Goal: Task Accomplishment & Management: Manage account settings

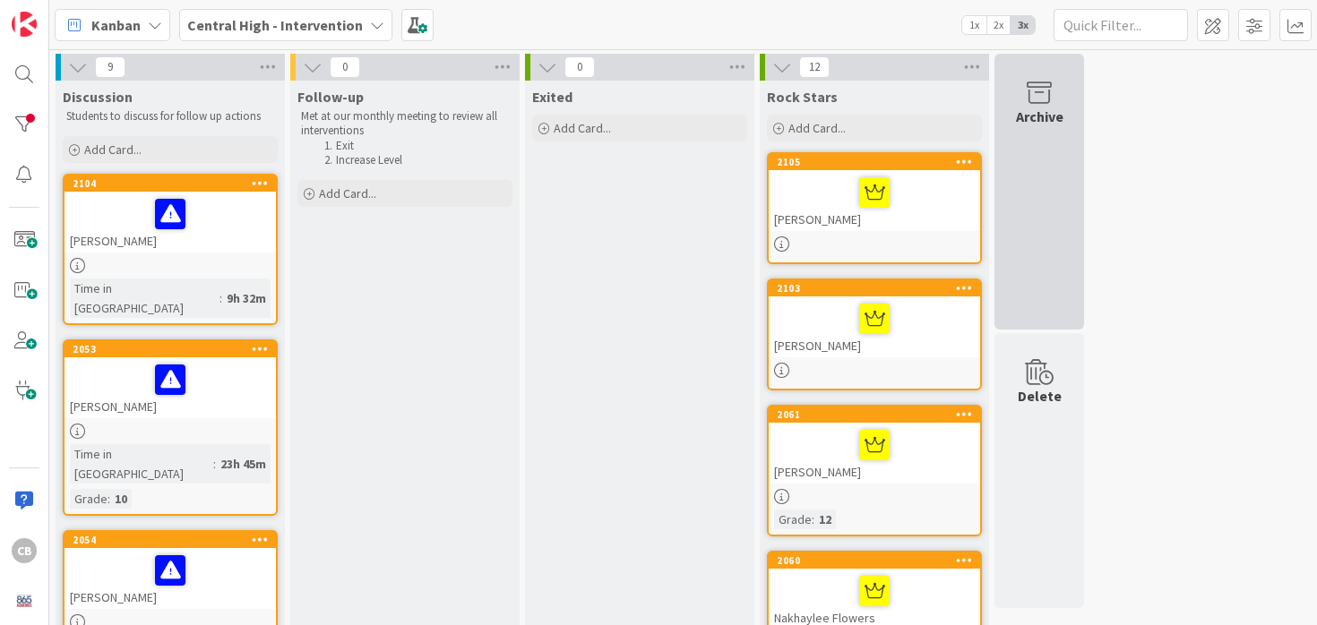
click at [1015, 192] on div "Archive" at bounding box center [1040, 192] width 90 height 276
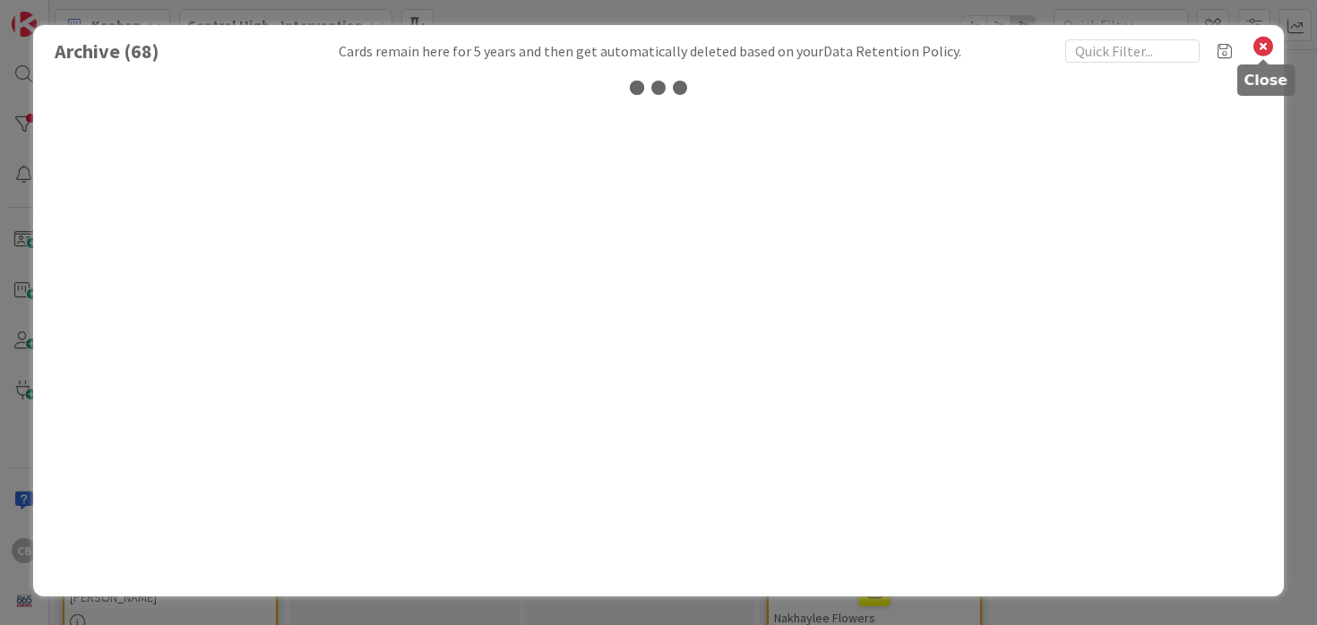
click at [1264, 54] on icon at bounding box center [1263, 46] width 23 height 25
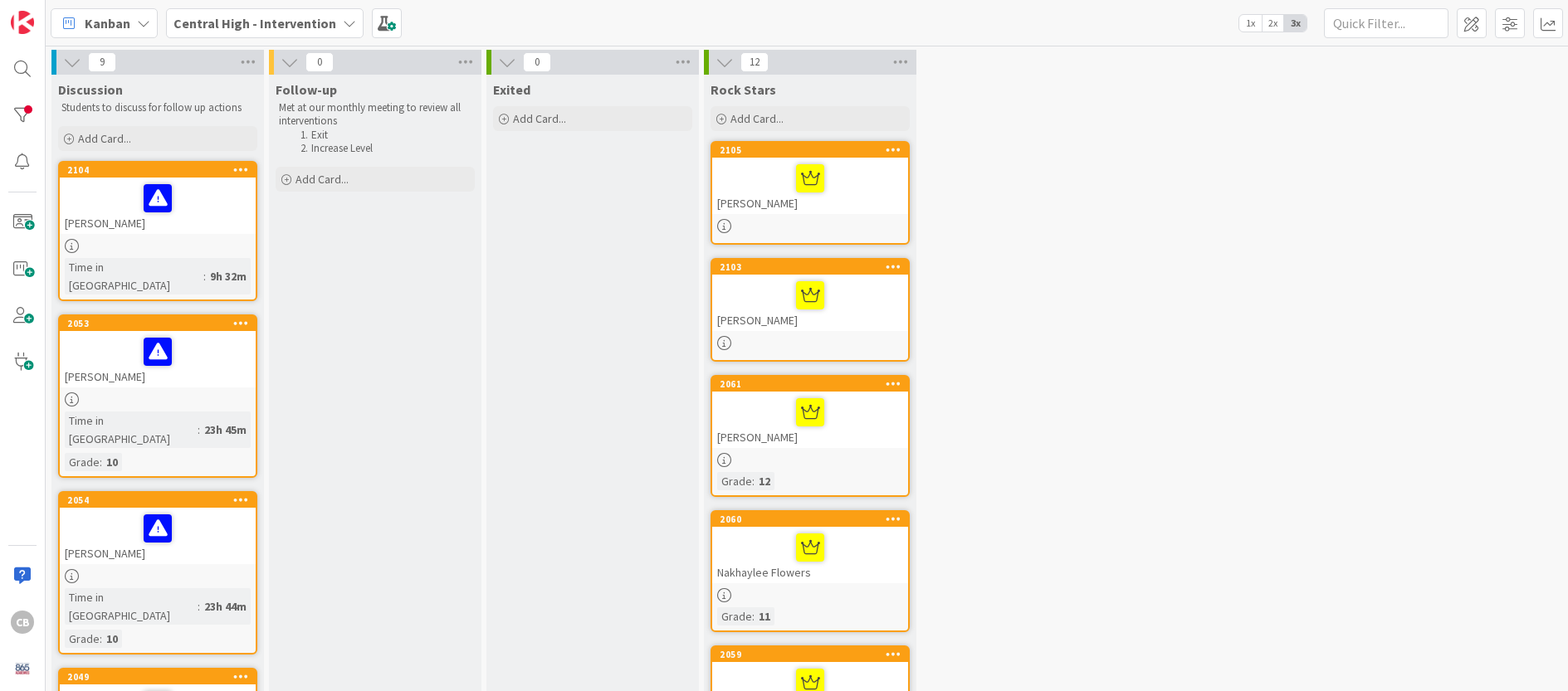
click at [28, 119] on div at bounding box center [22, 116] width 33 height 33
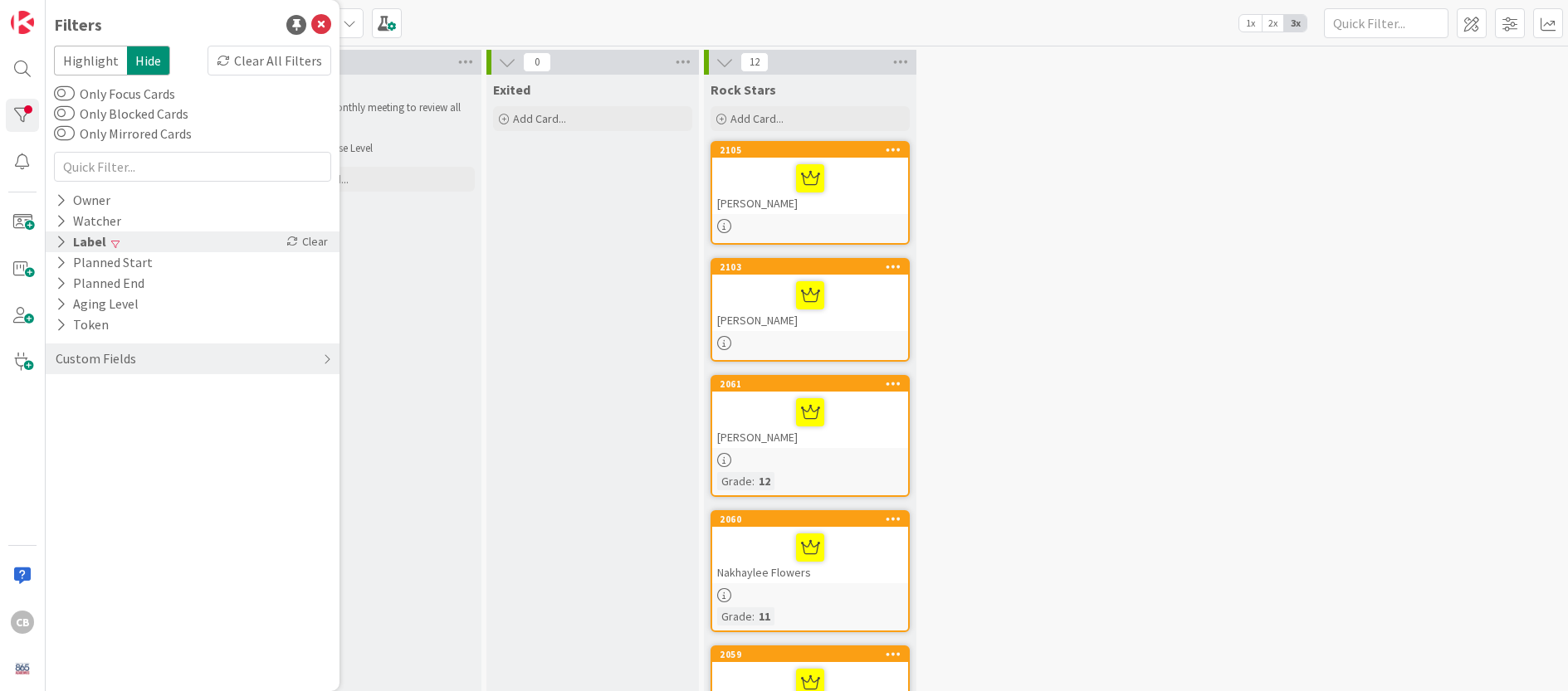
click at [71, 244] on div "Label" at bounding box center [81, 242] width 54 height 20
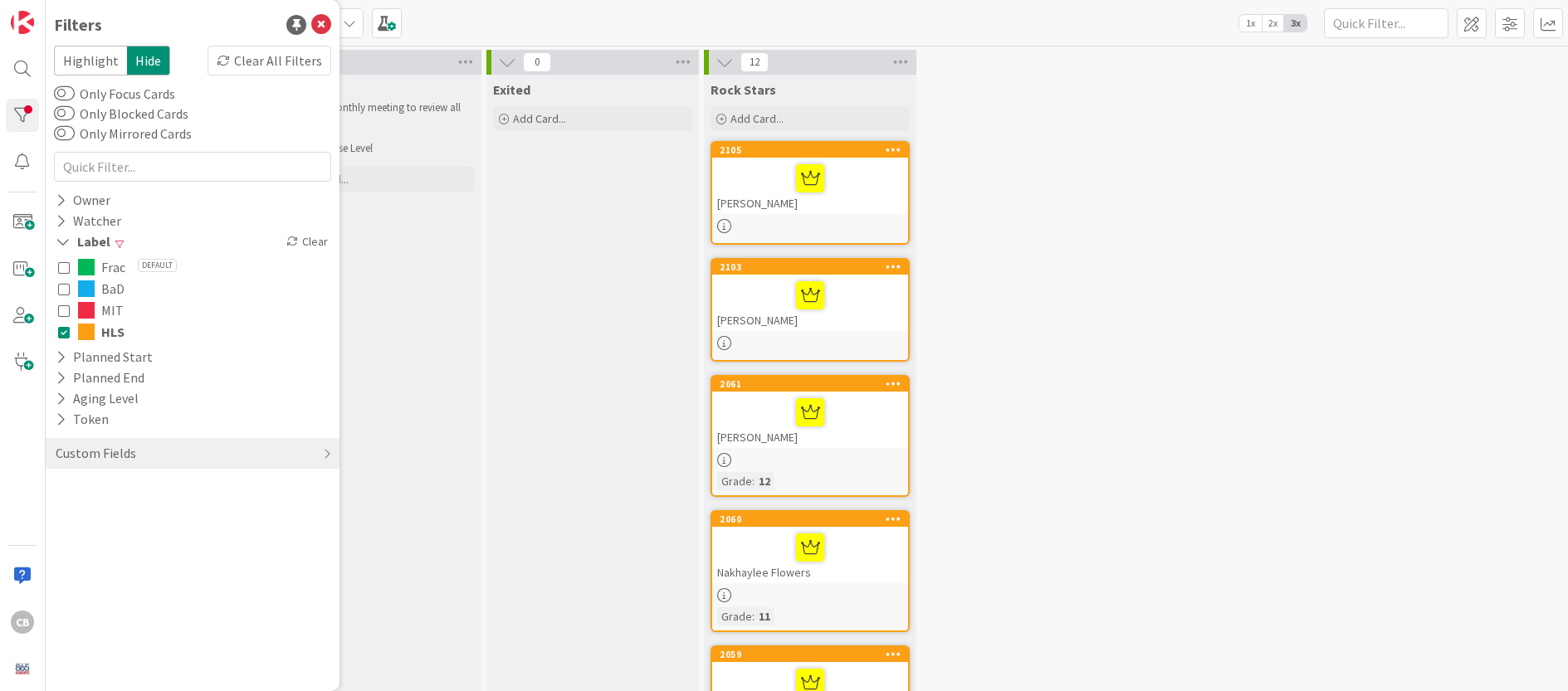
click at [64, 333] on icon at bounding box center [64, 332] width 12 height 12
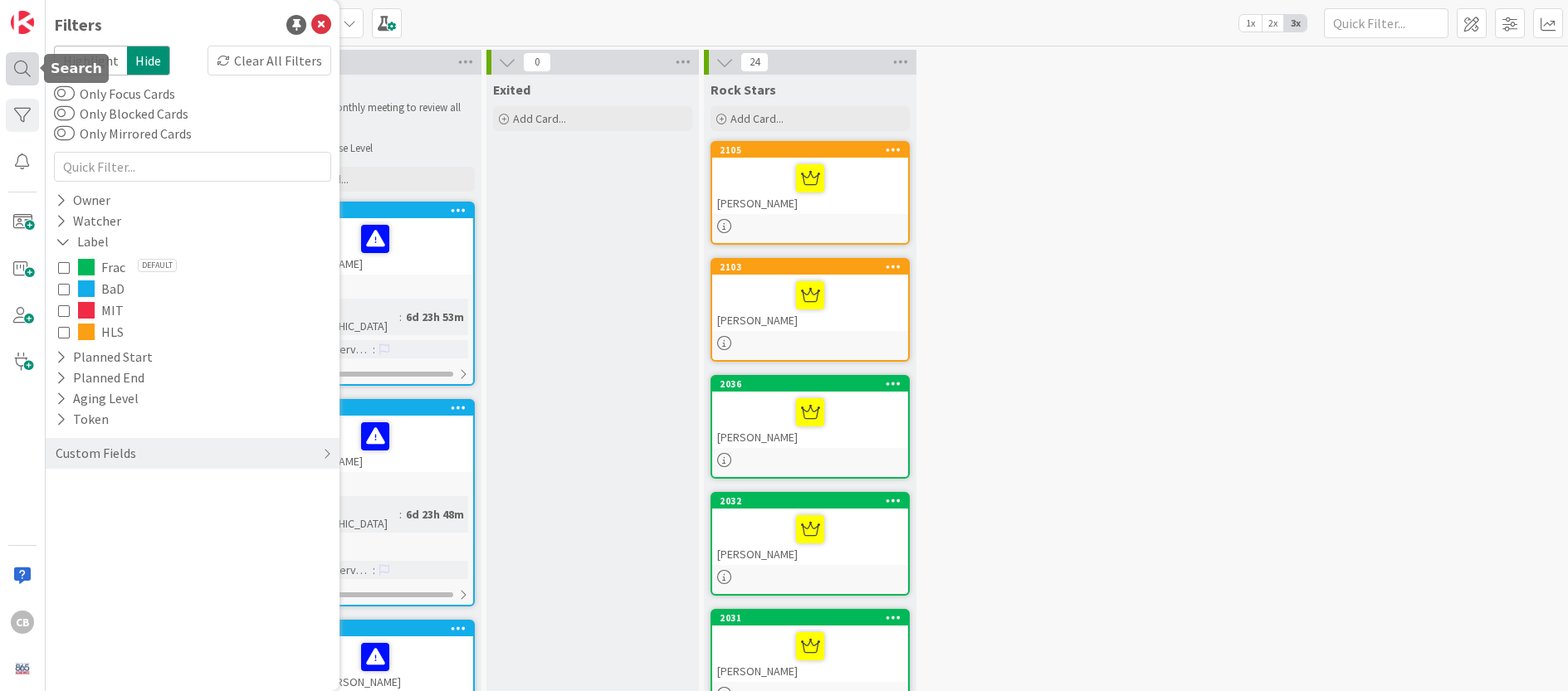
click at [28, 66] on div at bounding box center [22, 69] width 33 height 33
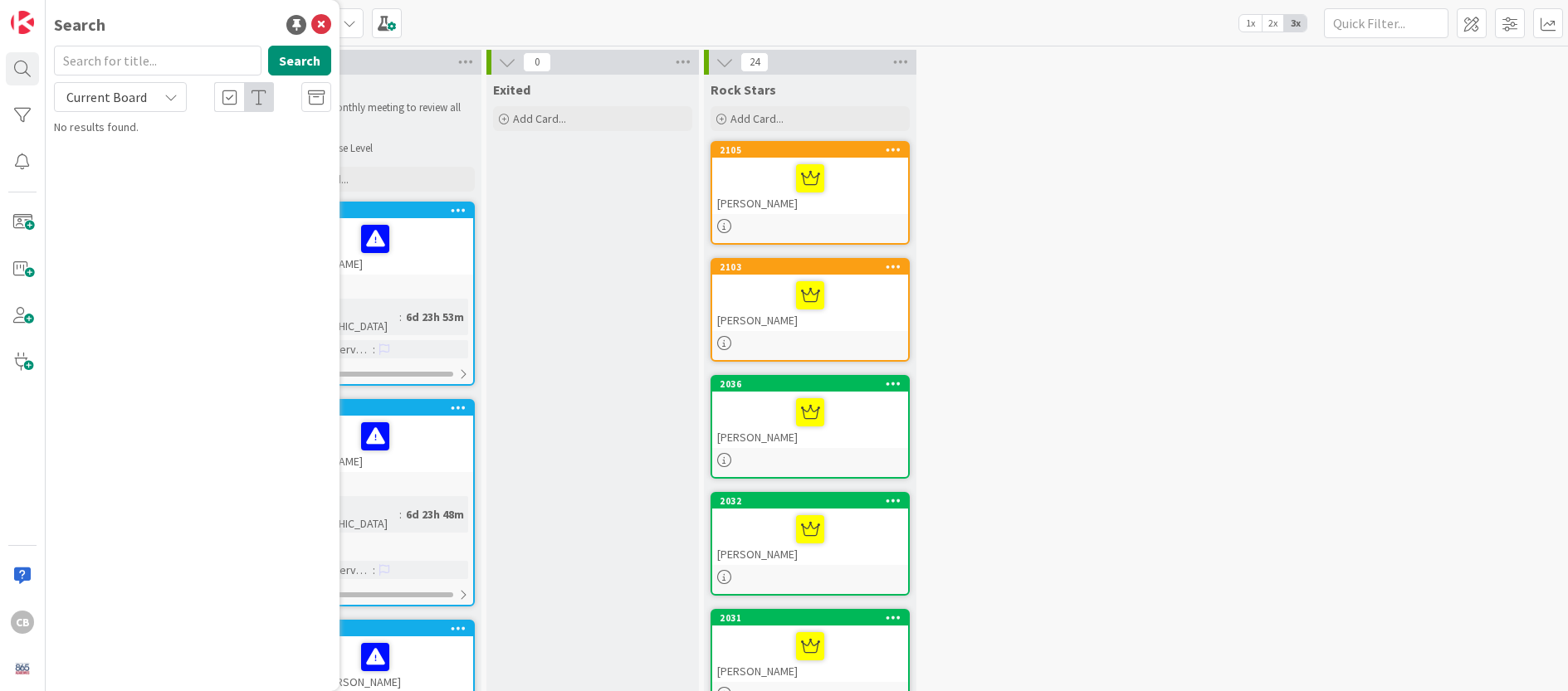
click at [140, 61] on input "text" at bounding box center [157, 60] width 207 height 30
click at [29, 107] on div at bounding box center [22, 116] width 33 height 33
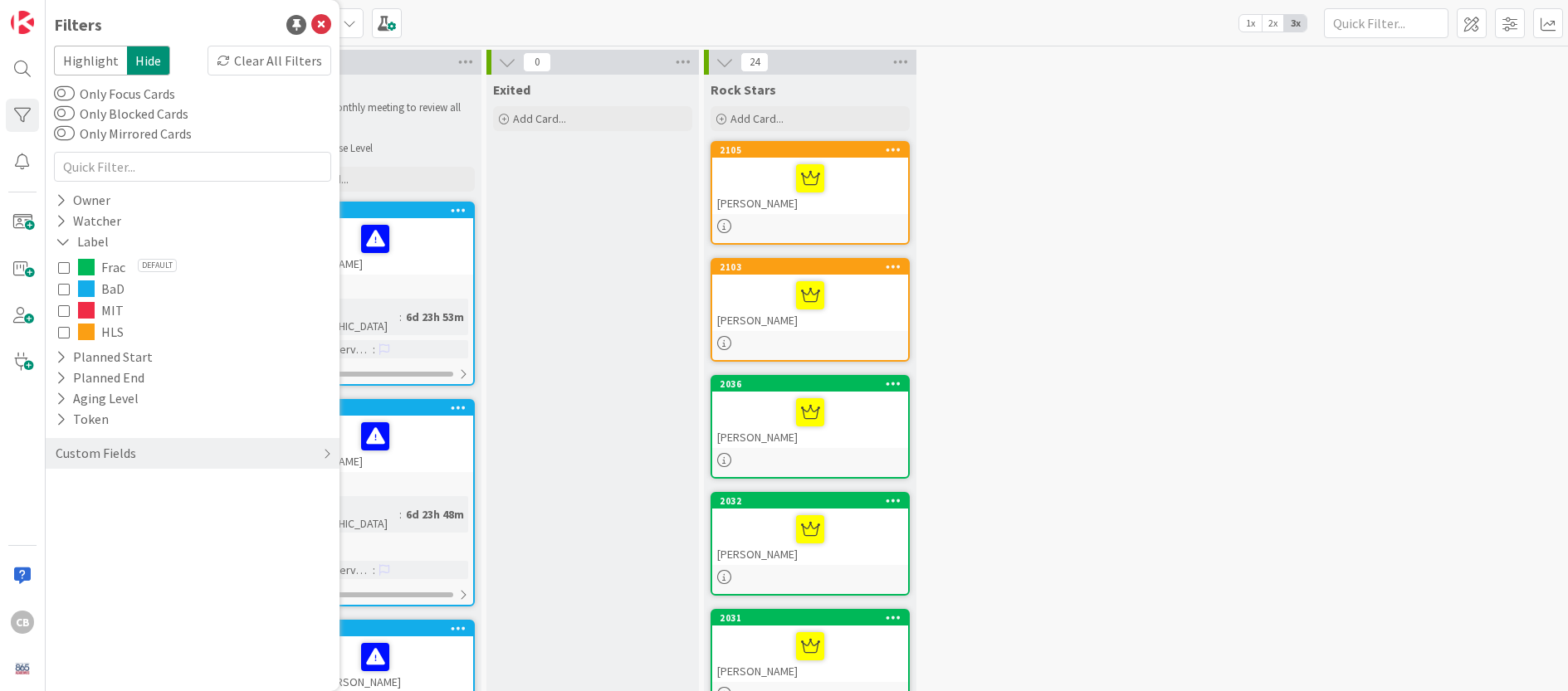
click at [63, 333] on icon at bounding box center [64, 332] width 12 height 12
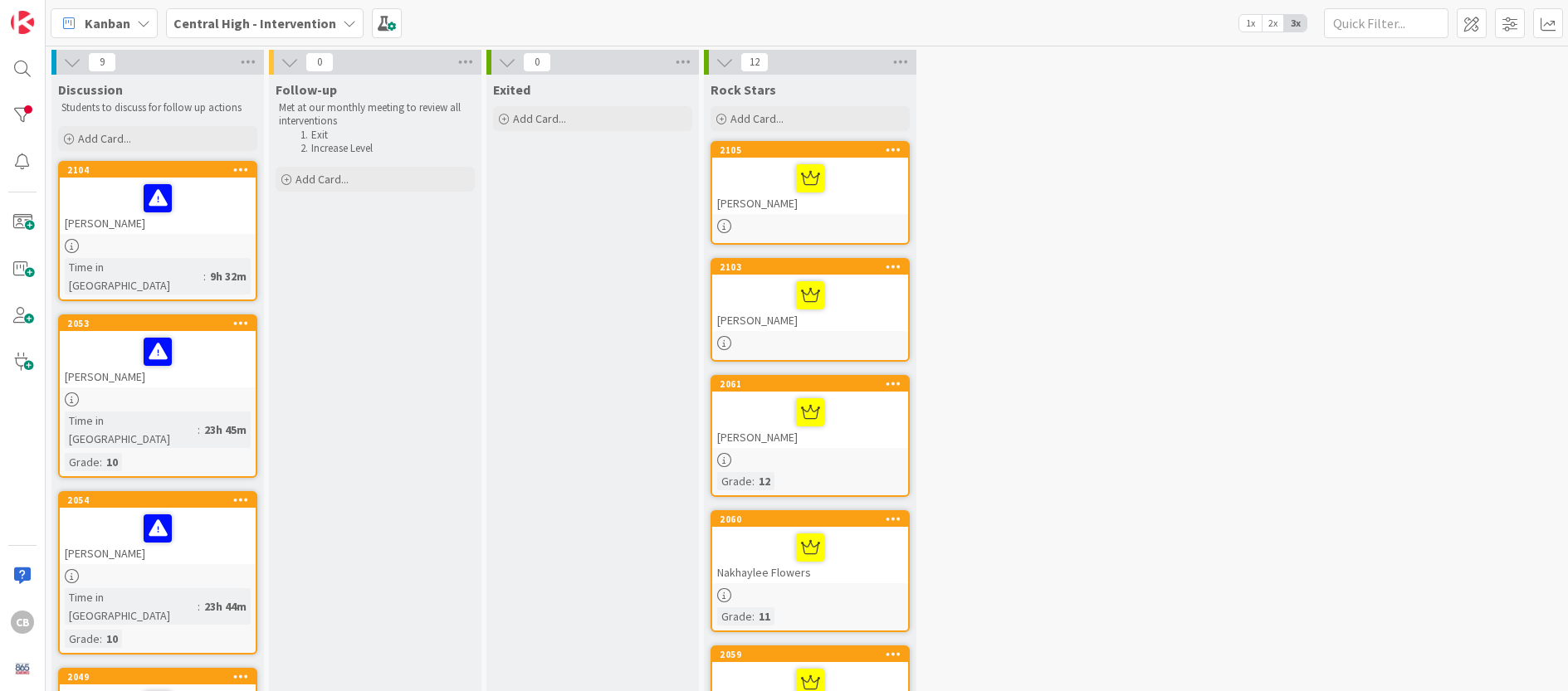
click at [748, 188] on div at bounding box center [809, 179] width 186 height 35
click at [762, 162] on div at bounding box center [809, 179] width 186 height 35
click at [851, 163] on div at bounding box center [809, 179] width 186 height 35
click at [855, 157] on div "[PERSON_NAME]" at bounding box center [809, 185] width 195 height 57
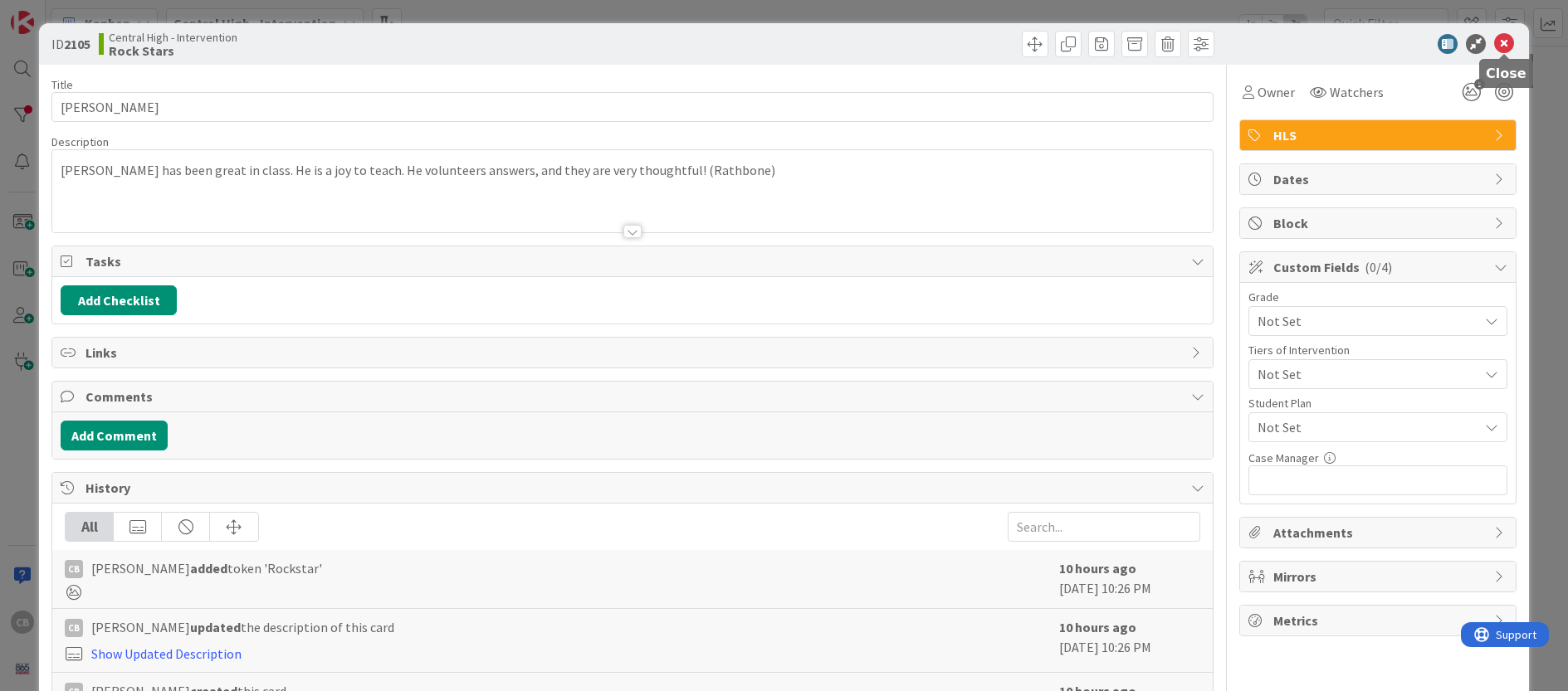
click at [1504, 38] on icon at bounding box center [1504, 44] width 20 height 20
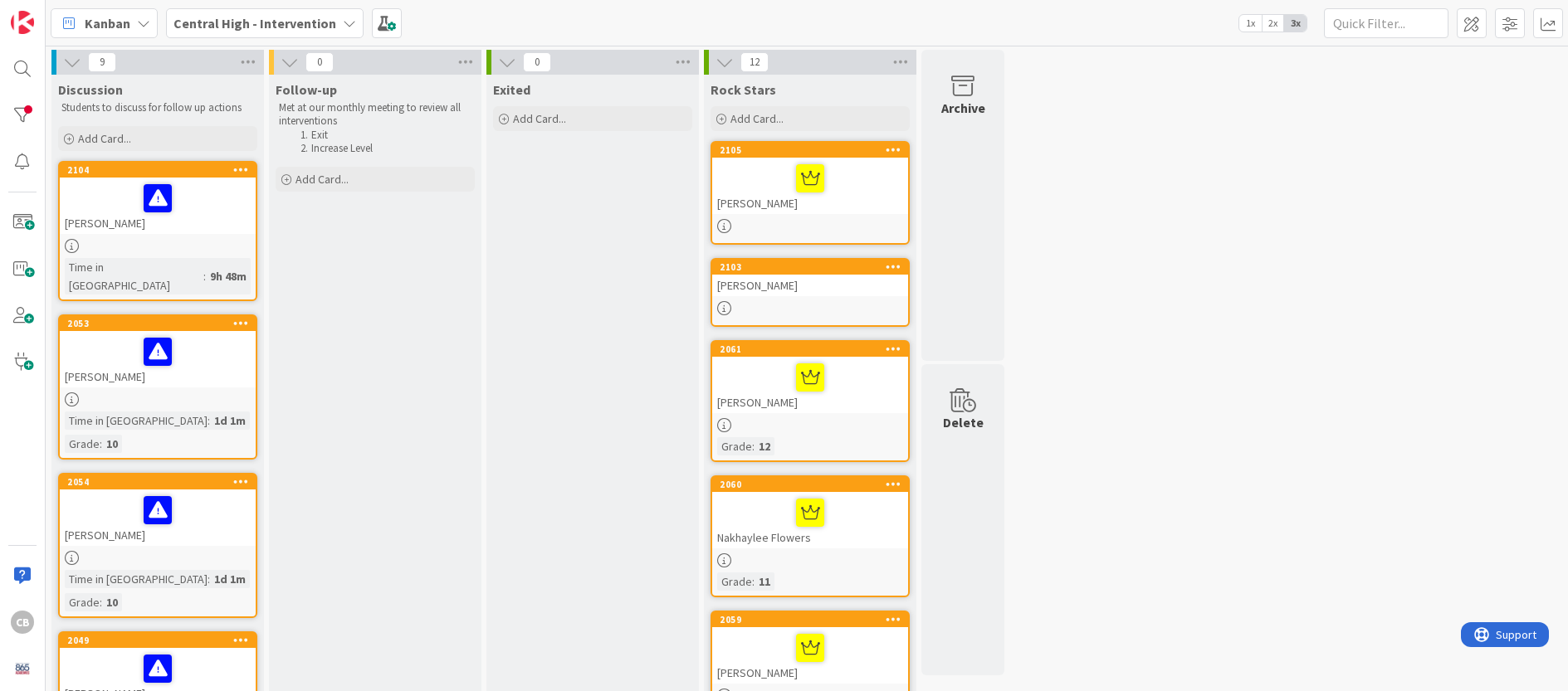
click at [843, 283] on div "[PERSON_NAME]" at bounding box center [809, 285] width 195 height 21
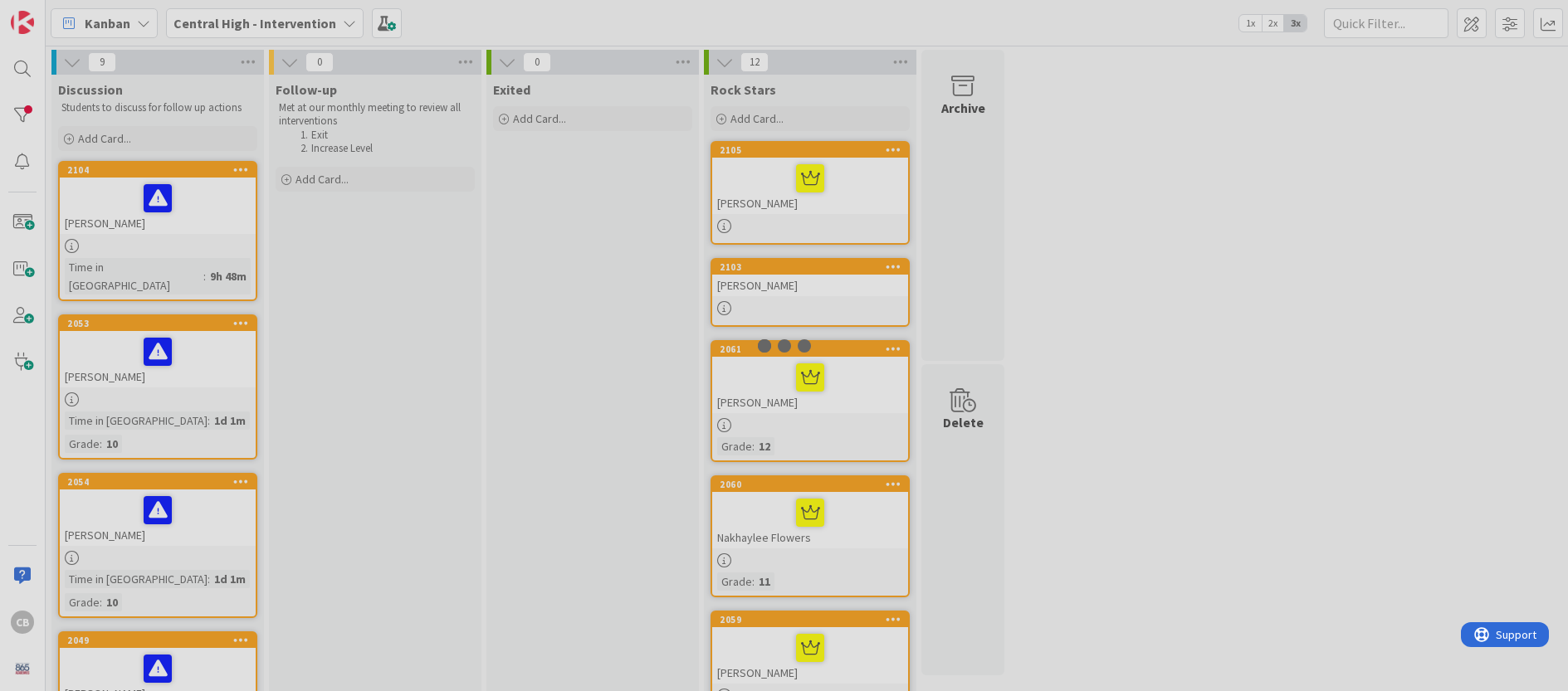
click at [843, 283] on div at bounding box center [784, 346] width 1568 height 691
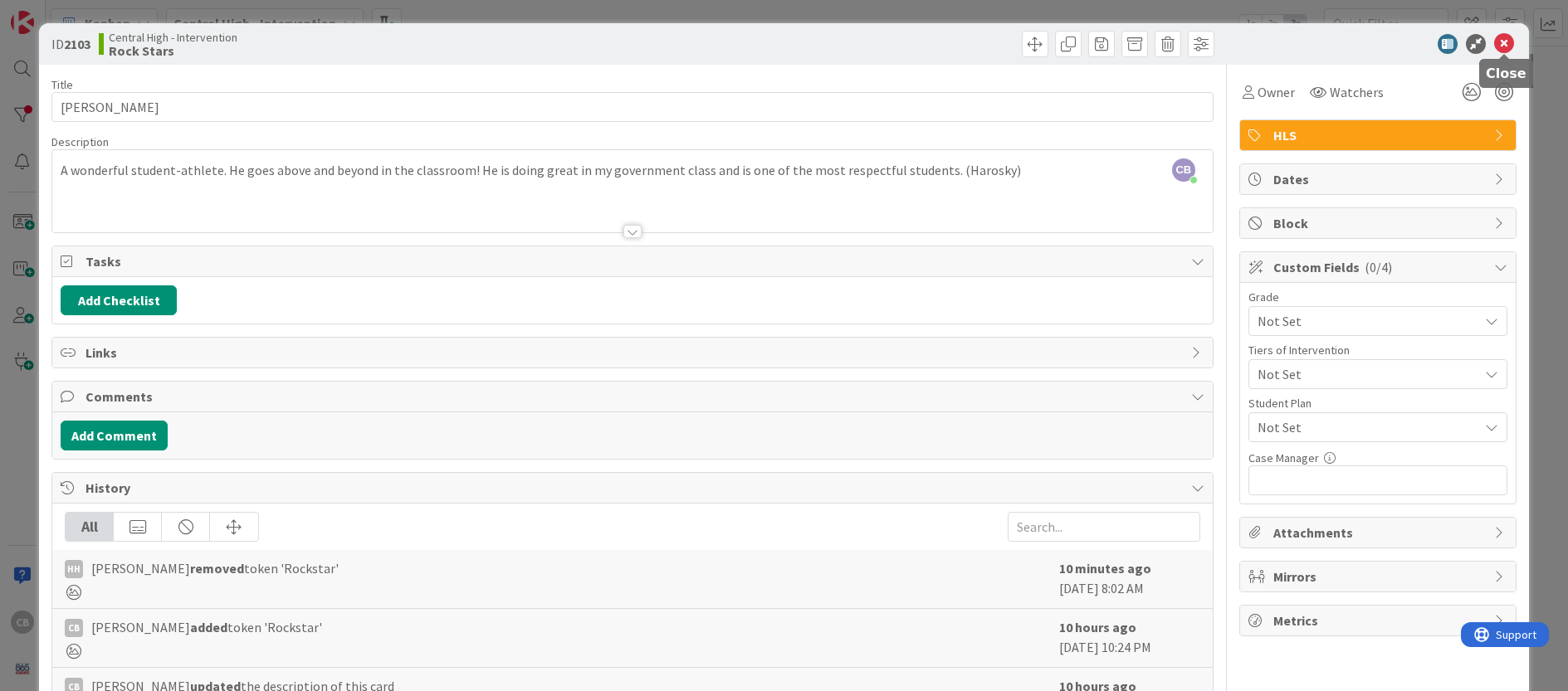
click at [1502, 52] on icon at bounding box center [1504, 44] width 20 height 20
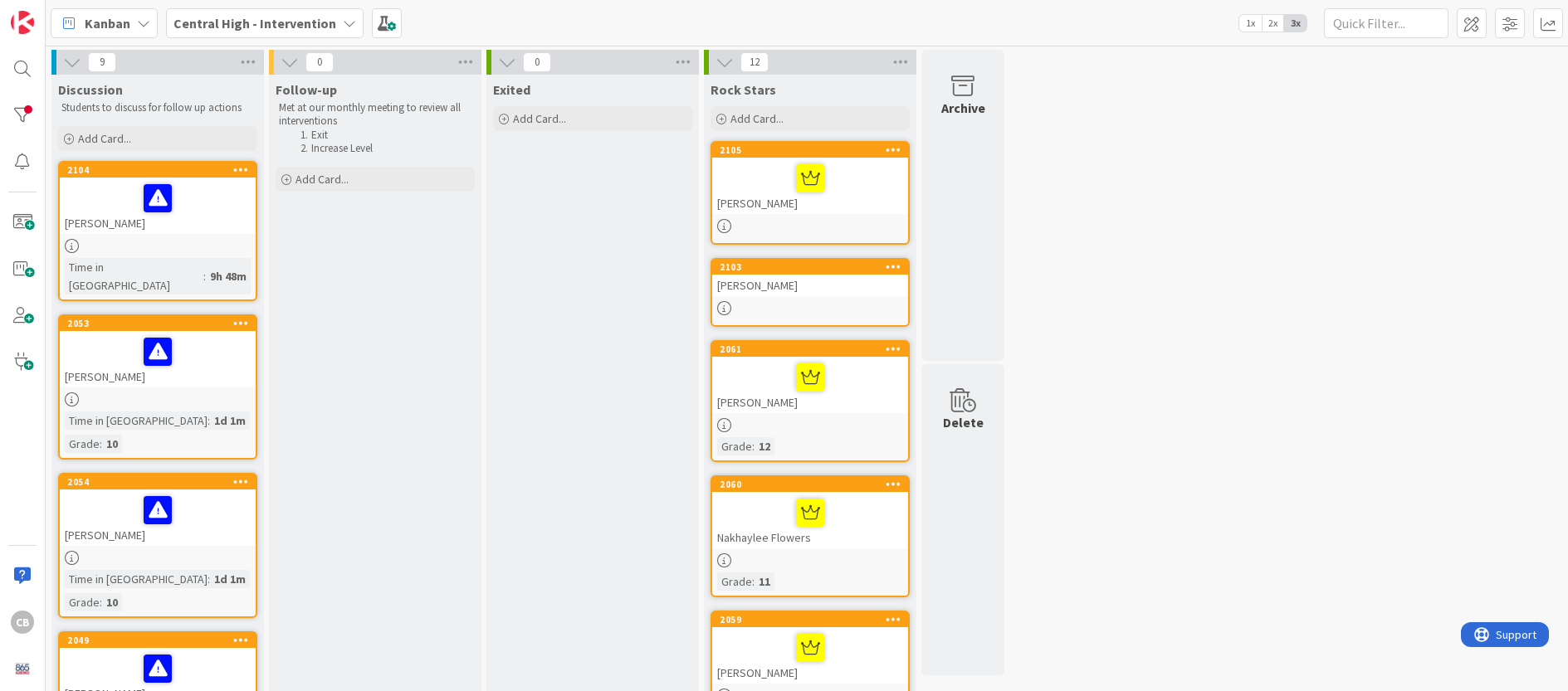
click at [841, 408] on div "[PERSON_NAME]" at bounding box center [809, 384] width 195 height 57
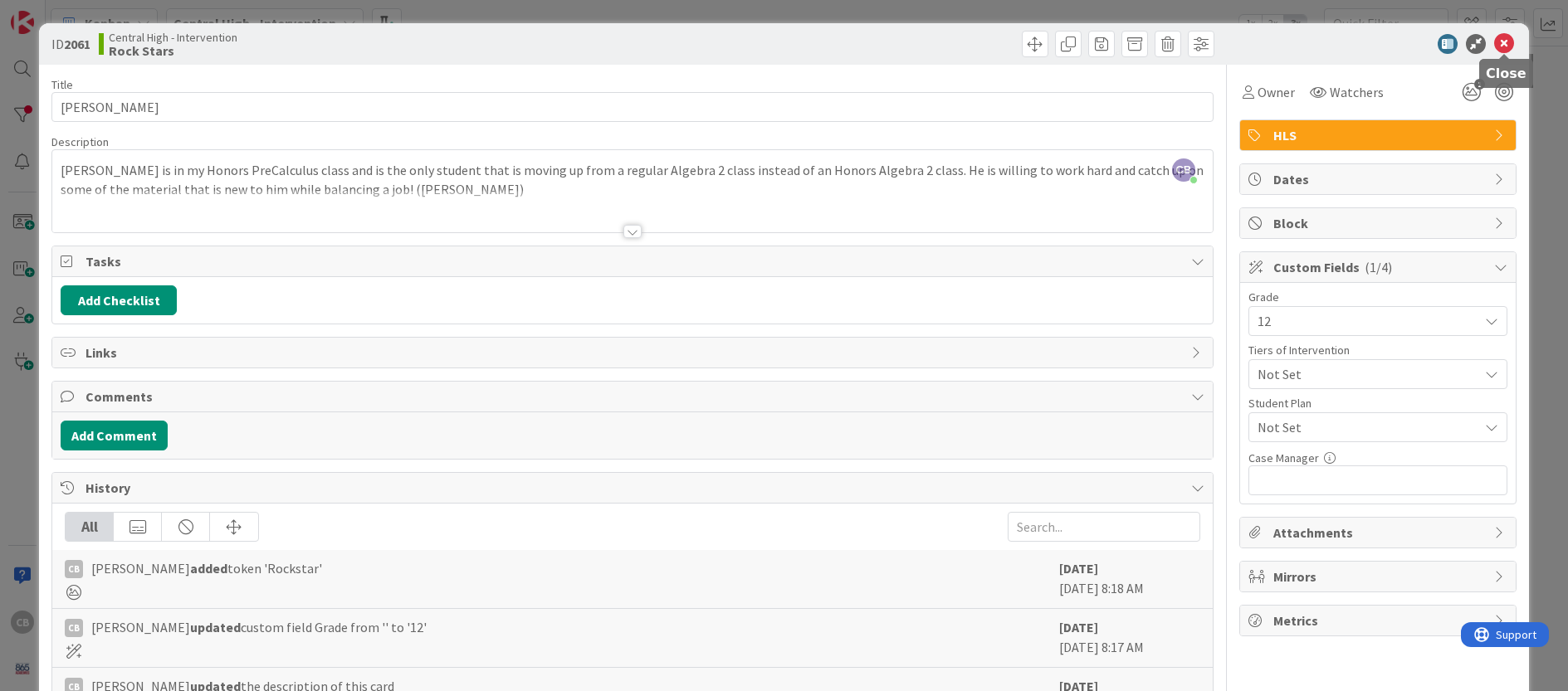
click at [1508, 44] on icon at bounding box center [1504, 44] width 20 height 20
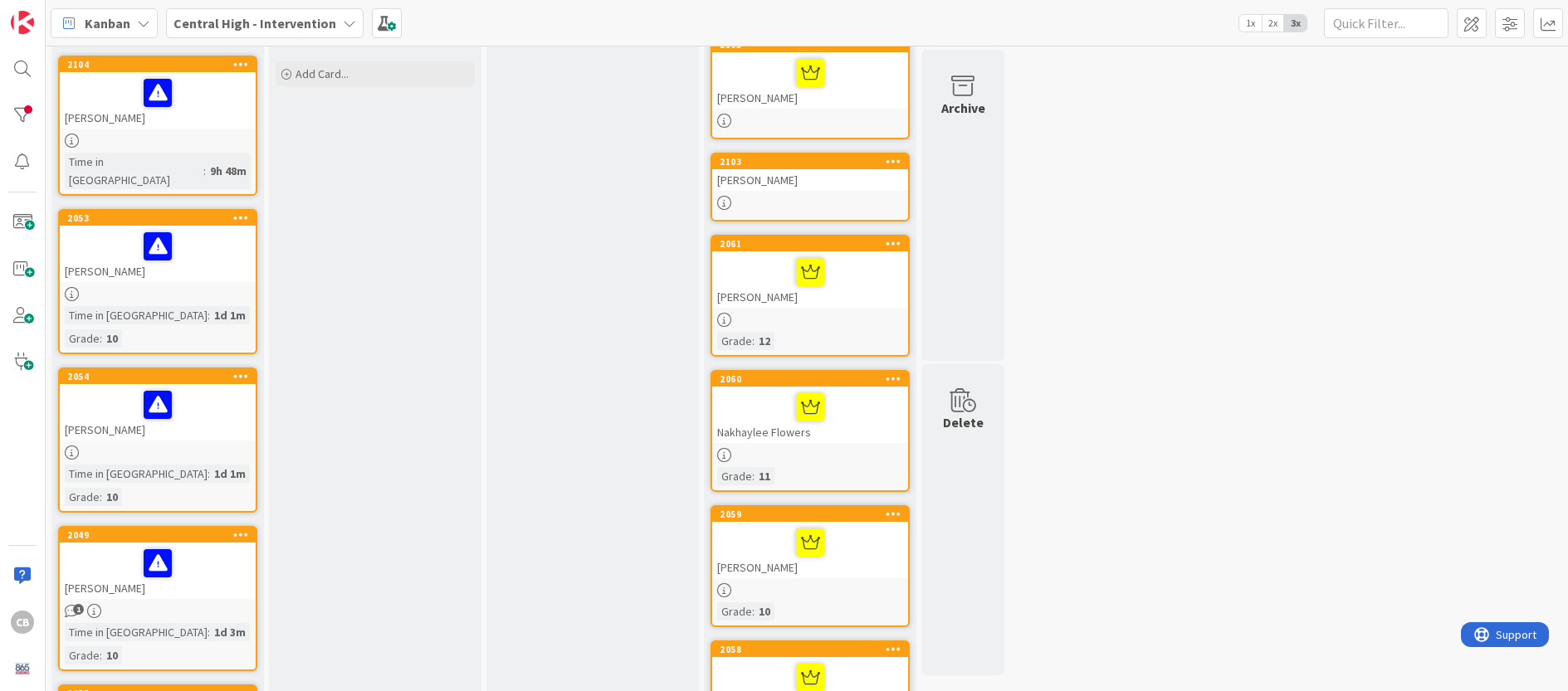
scroll to position [110, 0]
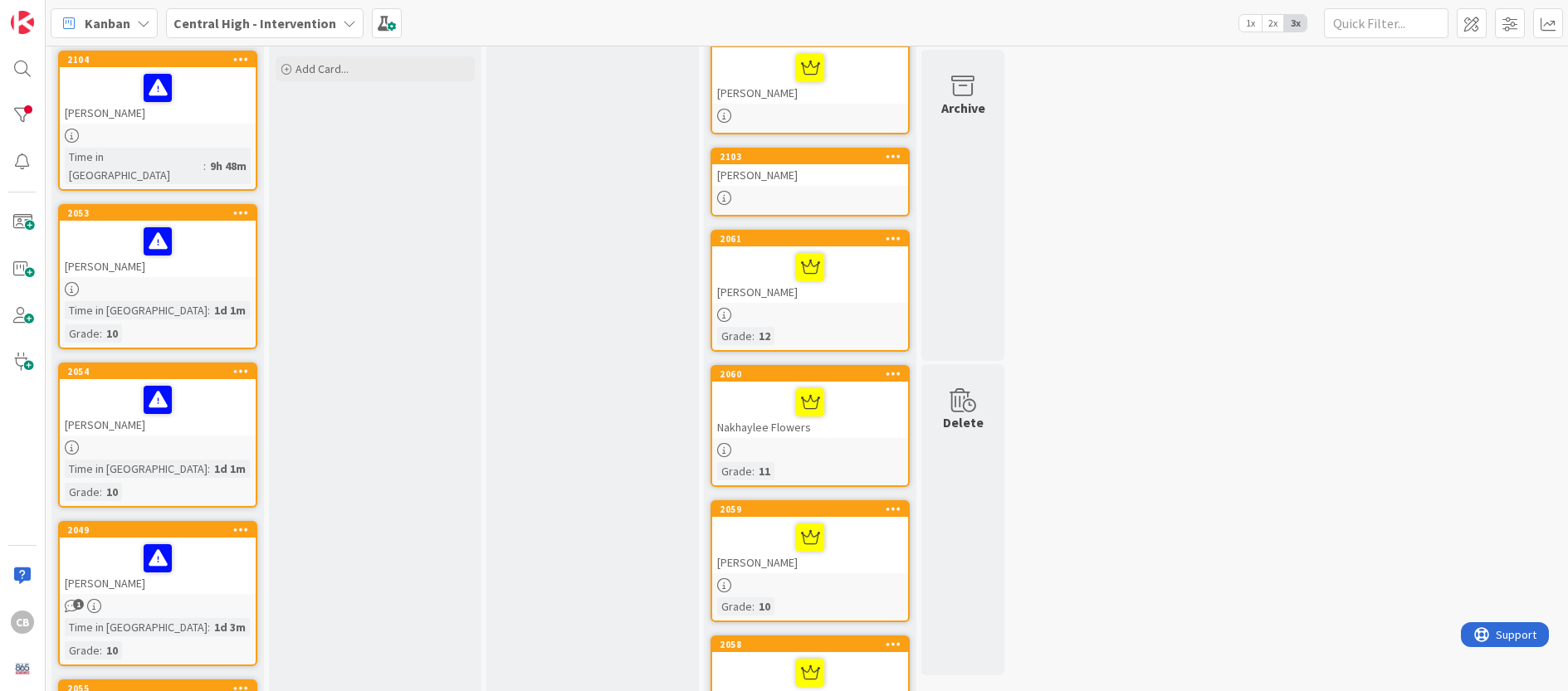
click at [854, 428] on div "Nakhaylee Flowers" at bounding box center [809, 409] width 195 height 57
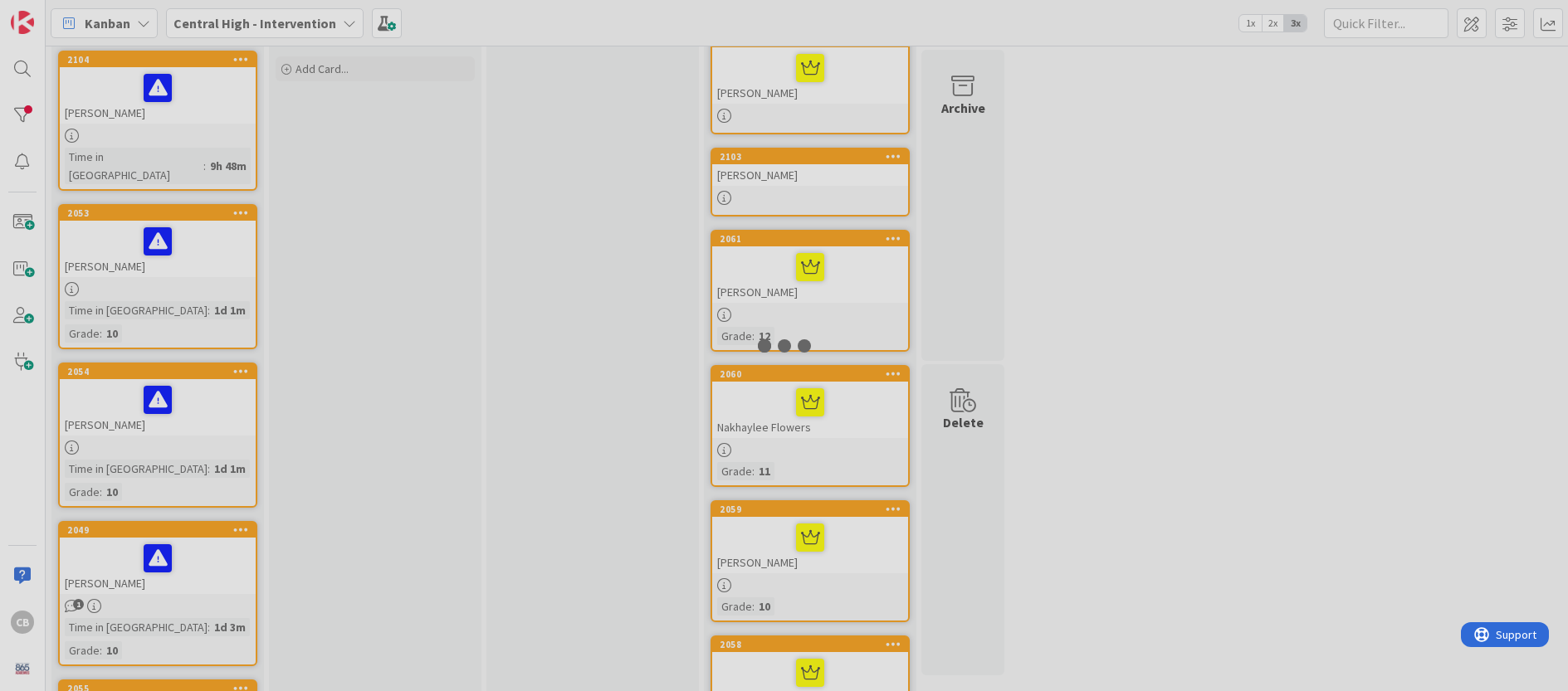
click at [854, 428] on div at bounding box center [784, 346] width 1568 height 691
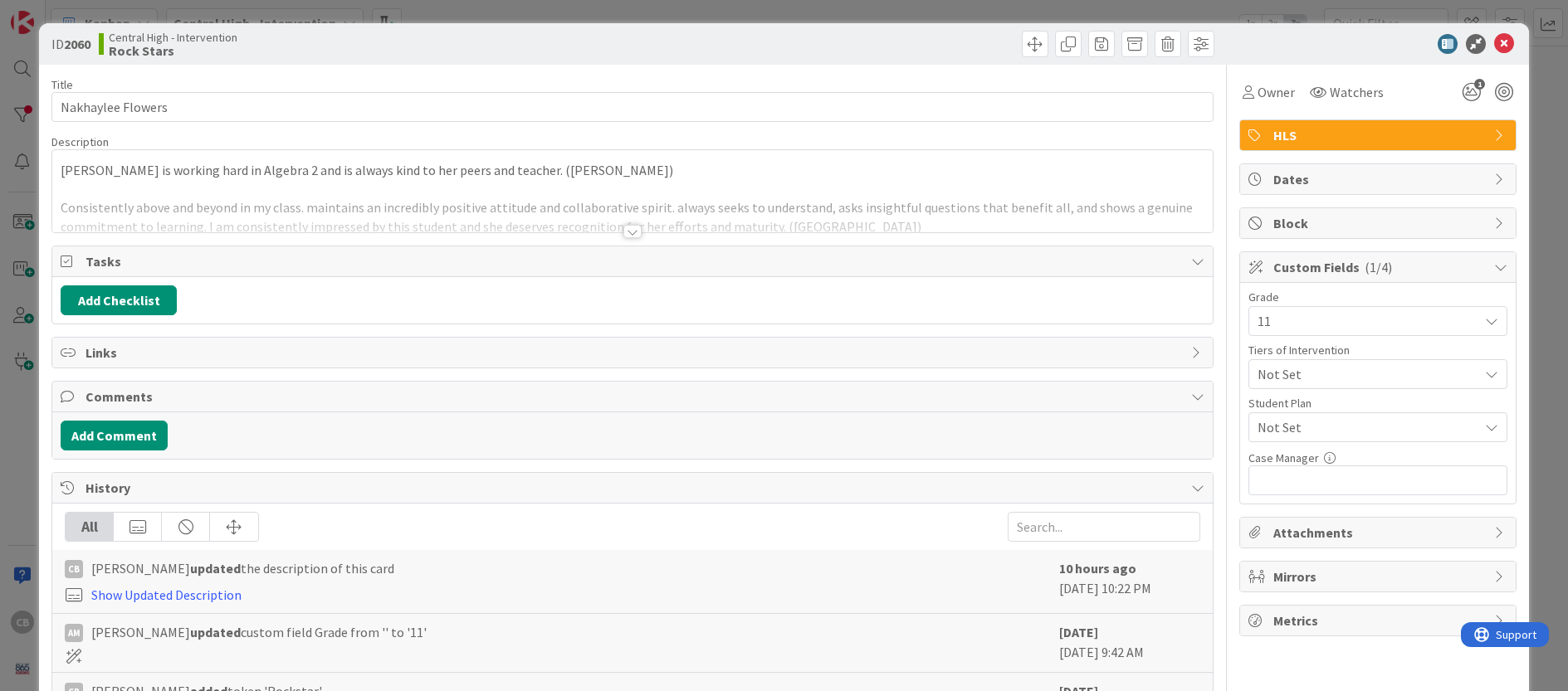
click at [632, 232] on div at bounding box center [633, 232] width 19 height 13
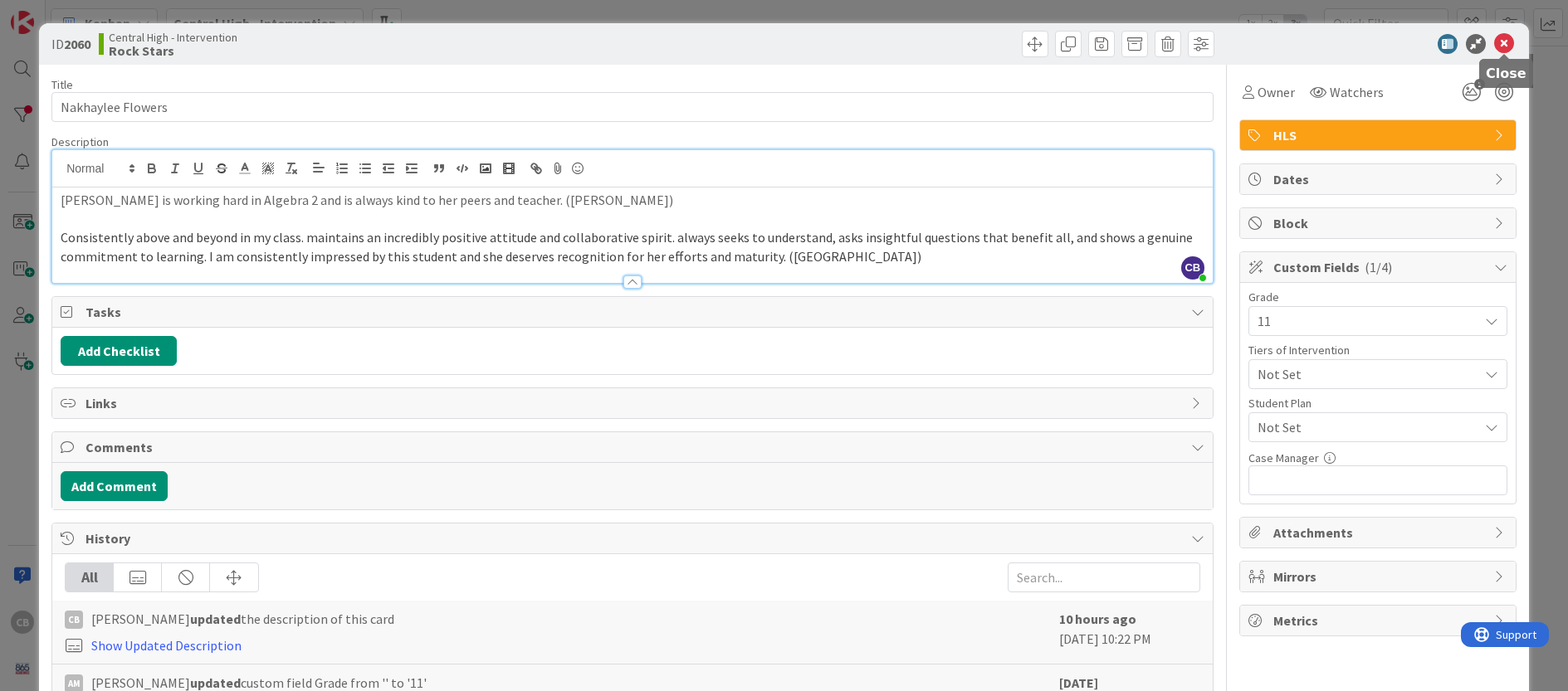
click at [1507, 44] on icon at bounding box center [1504, 44] width 20 height 20
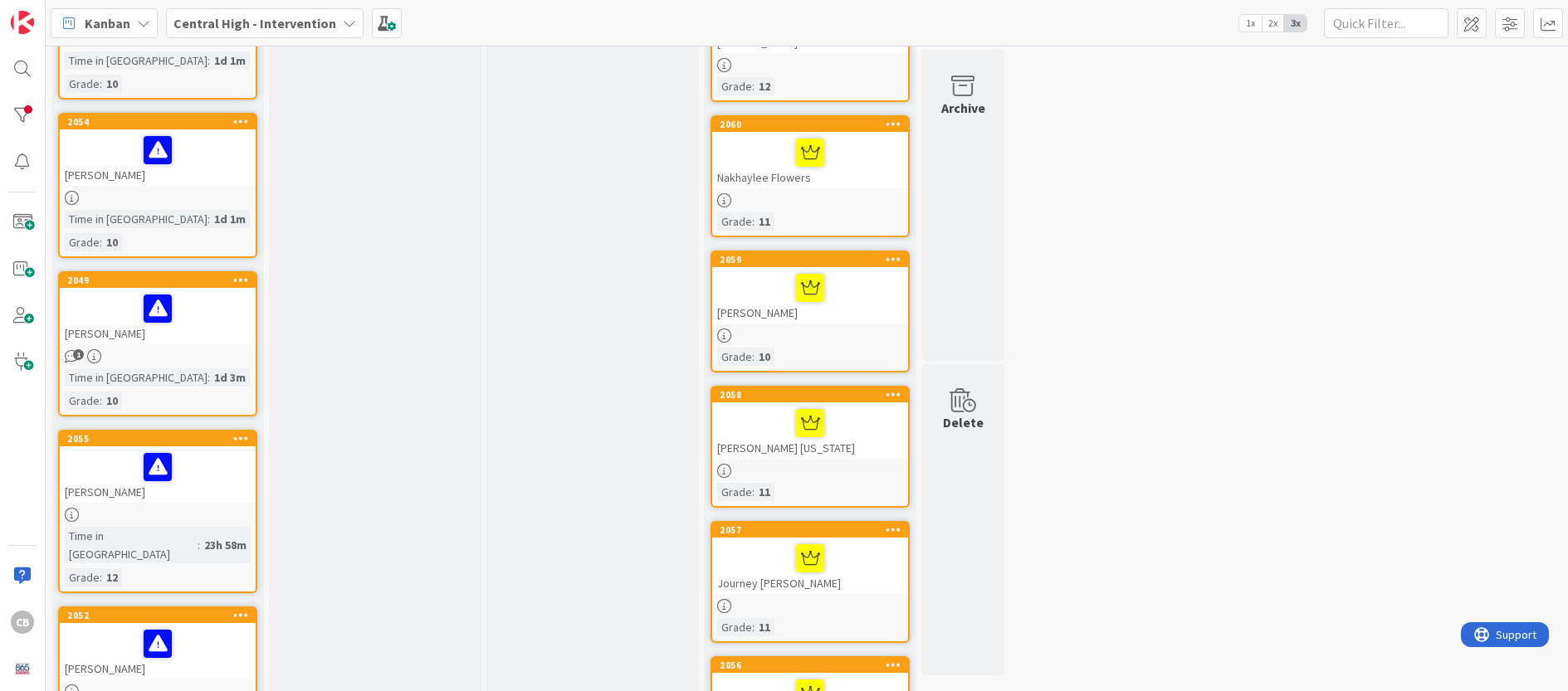
scroll to position [387, 0]
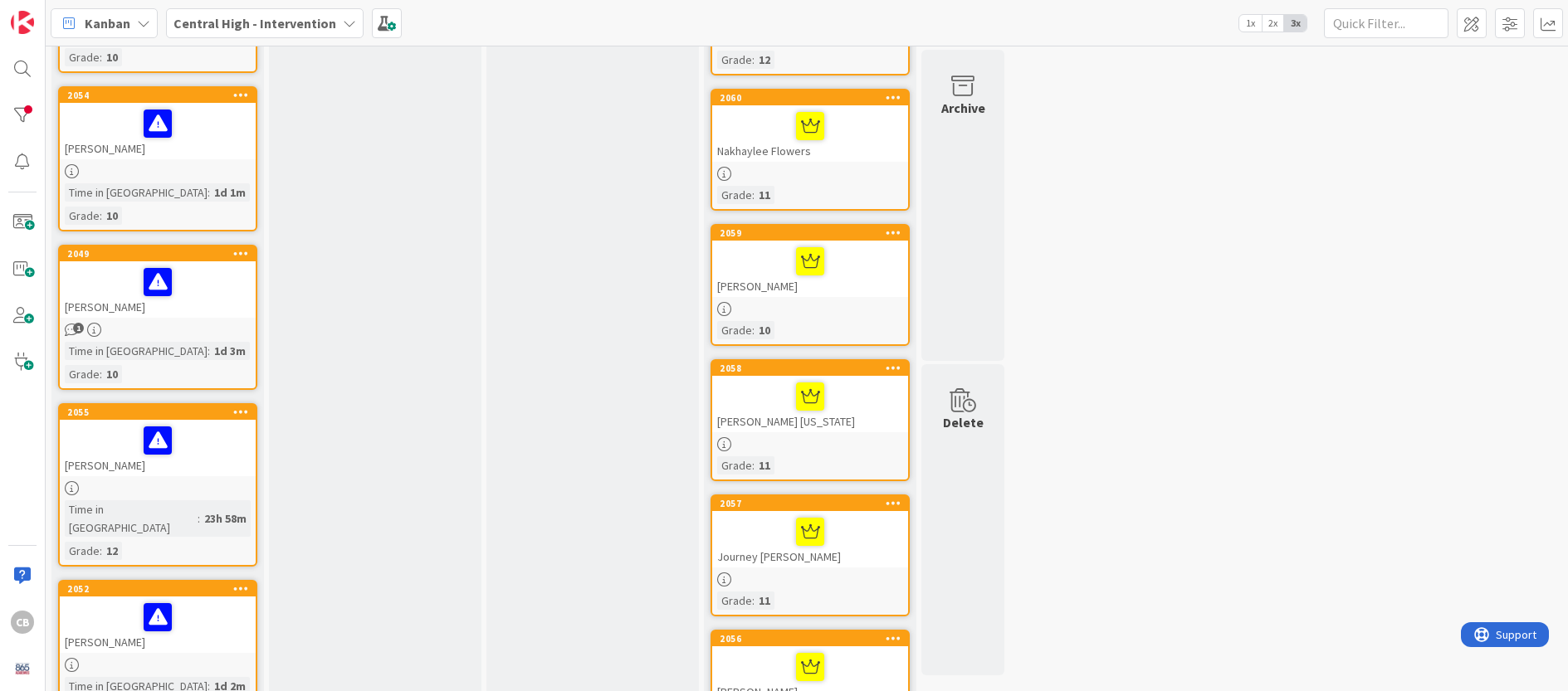
click at [860, 276] on div at bounding box center [809, 261] width 186 height 35
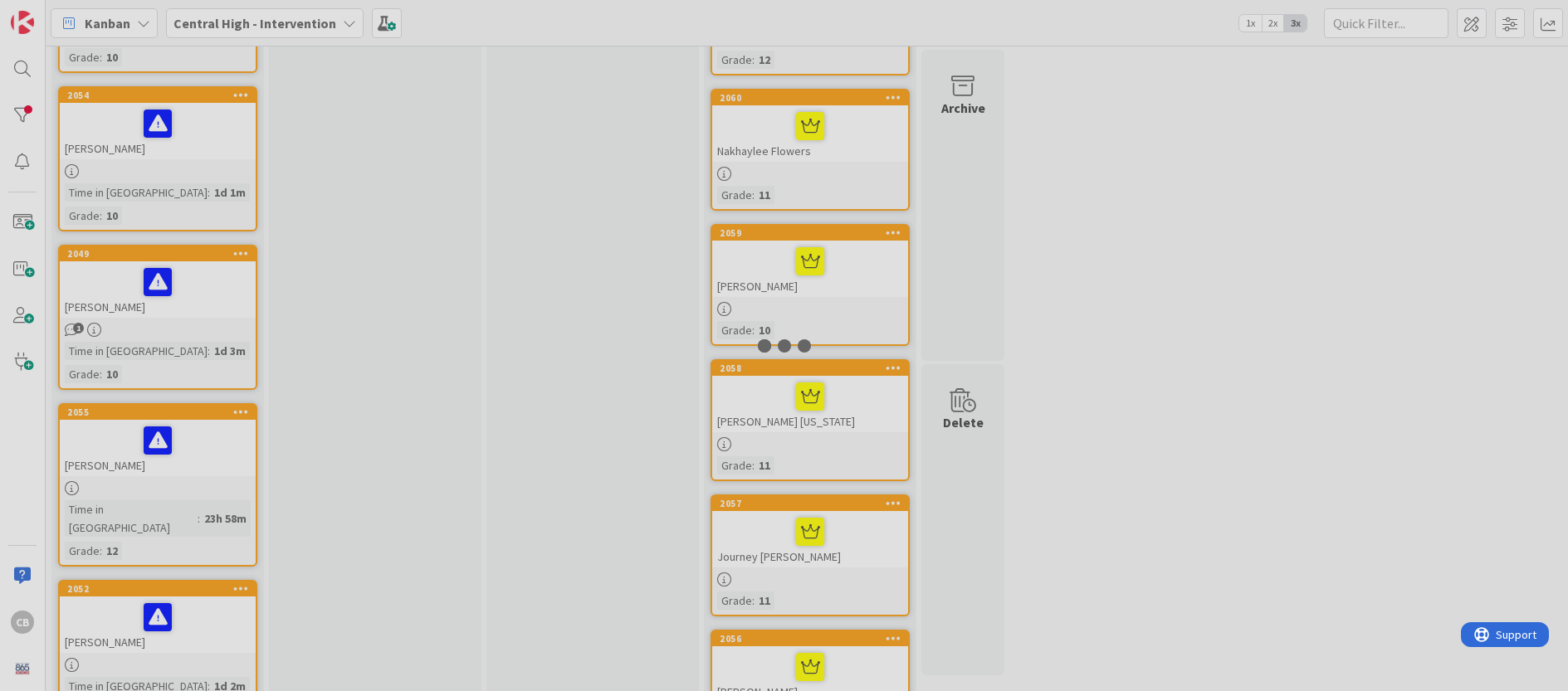
click at [860, 276] on div at bounding box center [784, 346] width 1568 height 691
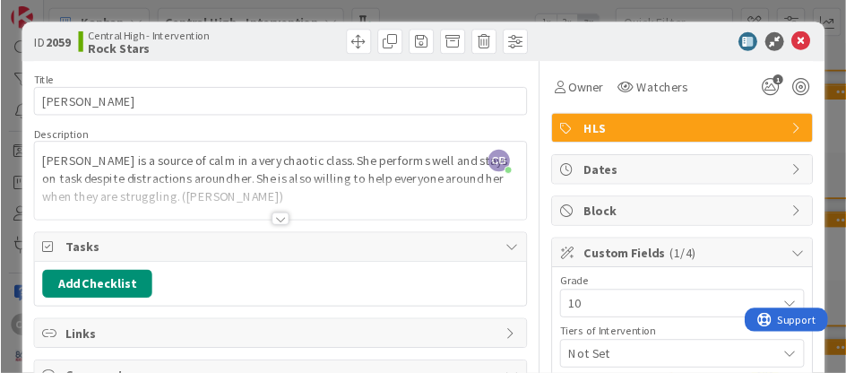
scroll to position [418, 0]
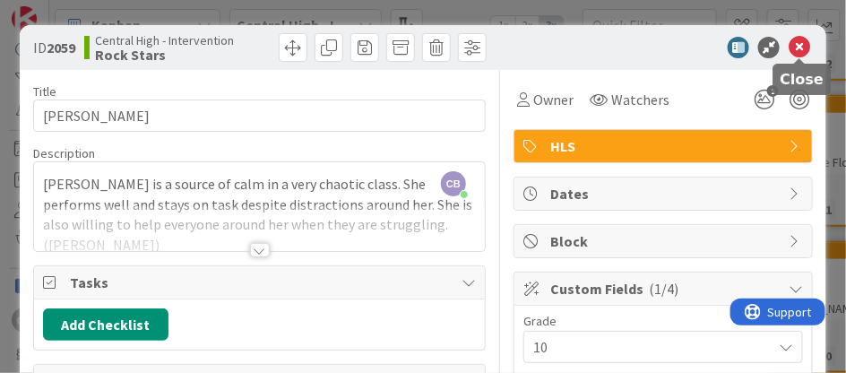
click at [805, 46] on icon at bounding box center [800, 48] width 22 height 22
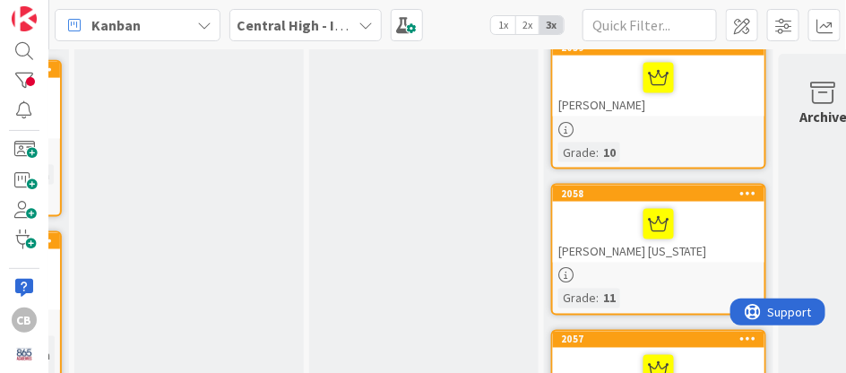
scroll to position [628, 216]
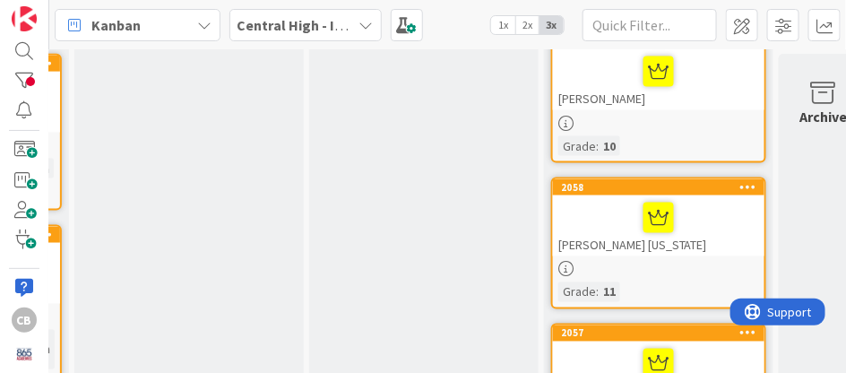
click at [588, 203] on div at bounding box center [658, 218] width 201 height 38
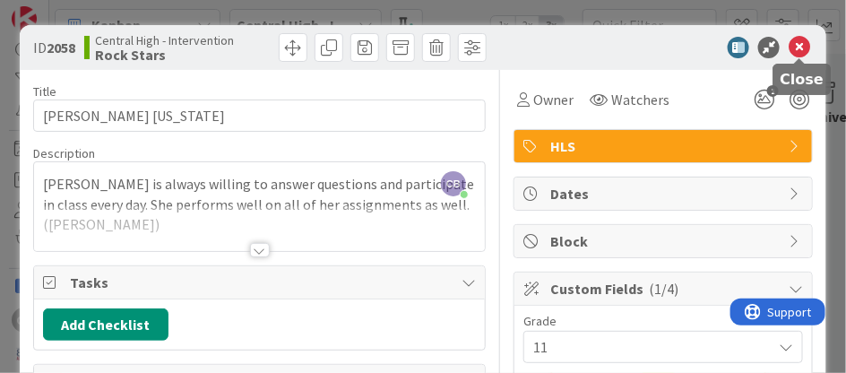
click at [798, 48] on icon at bounding box center [800, 48] width 22 height 22
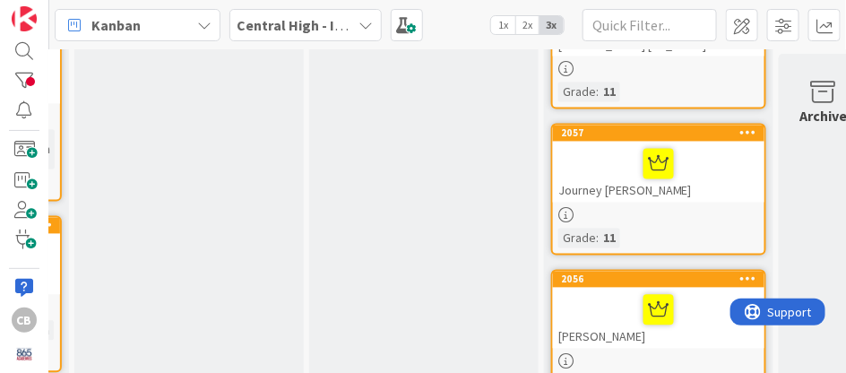
click at [725, 190] on div "Journey [PERSON_NAME]" at bounding box center [658, 172] width 211 height 61
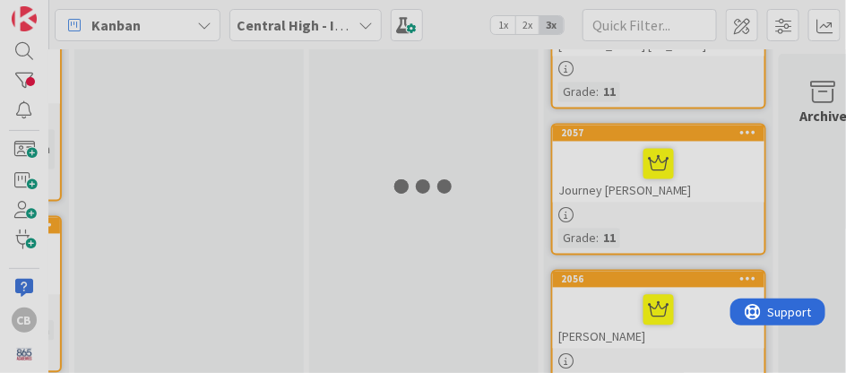
click at [725, 190] on div at bounding box center [423, 186] width 846 height 373
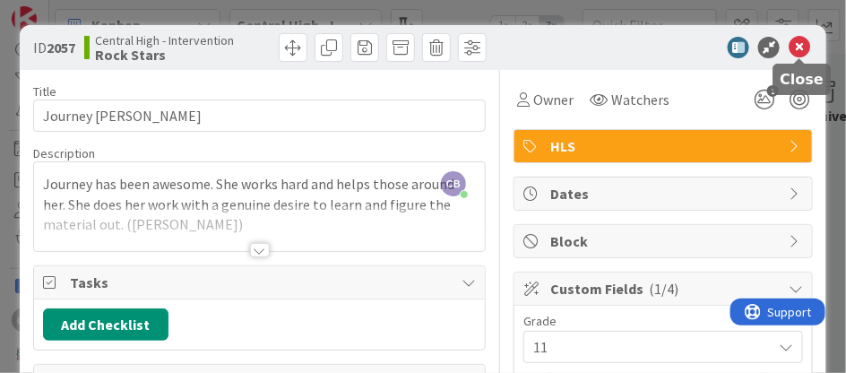
click at [804, 52] on icon at bounding box center [800, 48] width 22 height 22
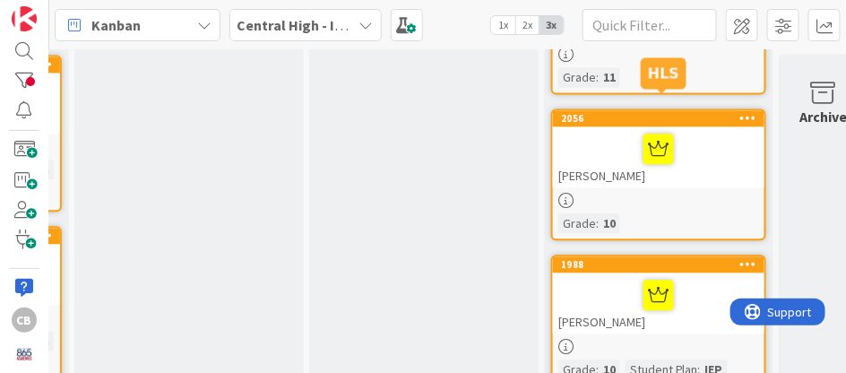
scroll to position [1006, 216]
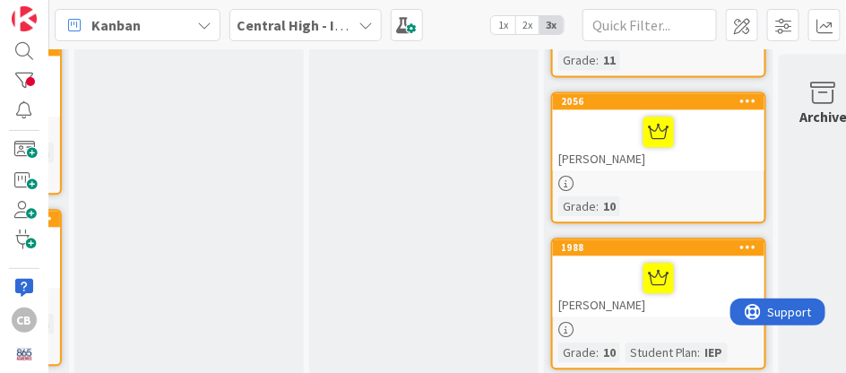
click at [697, 160] on div "[PERSON_NAME]" at bounding box center [658, 139] width 211 height 61
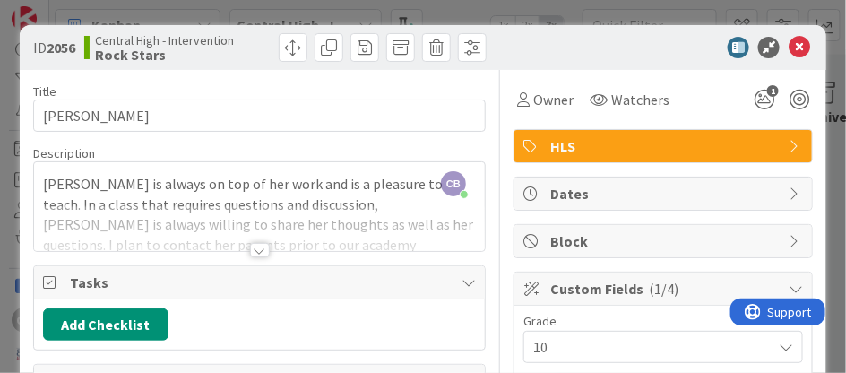
click at [256, 248] on div at bounding box center [260, 250] width 20 height 14
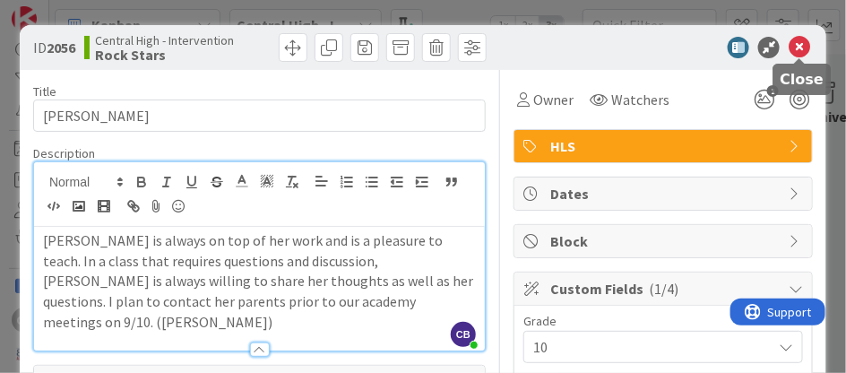
click at [800, 49] on icon at bounding box center [800, 48] width 22 height 22
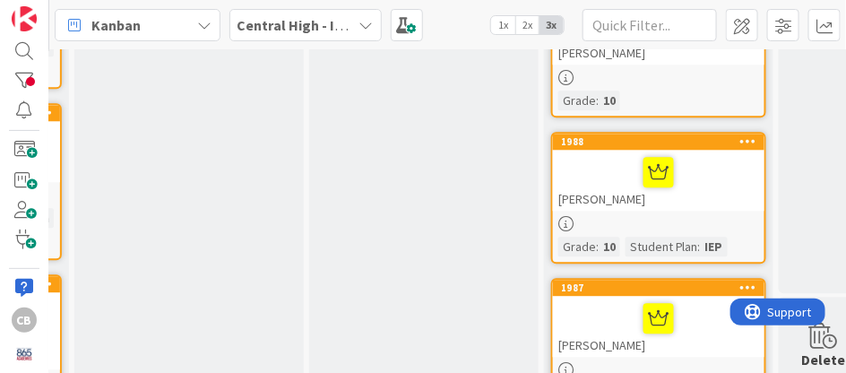
click at [611, 185] on div at bounding box center [658, 172] width 201 height 38
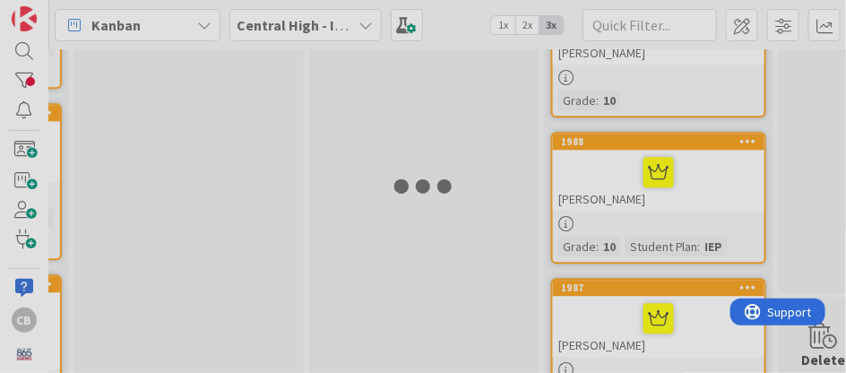
click at [611, 185] on div at bounding box center [423, 186] width 846 height 373
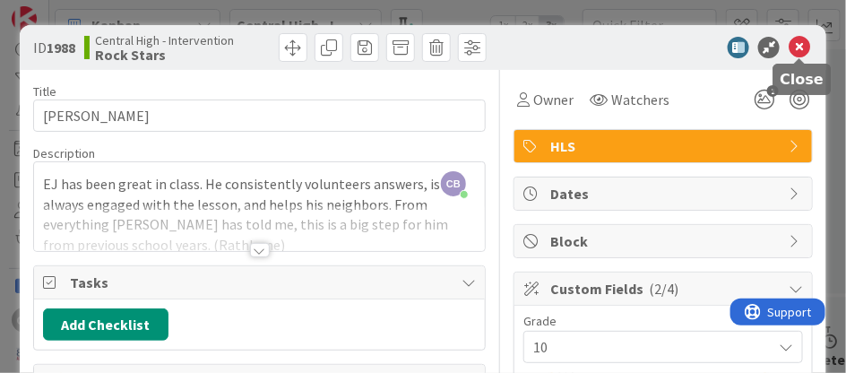
click at [801, 44] on icon at bounding box center [800, 48] width 22 height 22
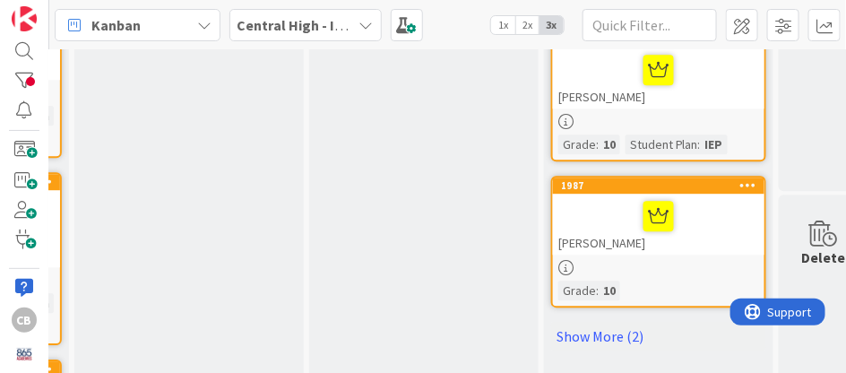
scroll to position [1214, 216]
click at [723, 214] on div at bounding box center [658, 216] width 201 height 38
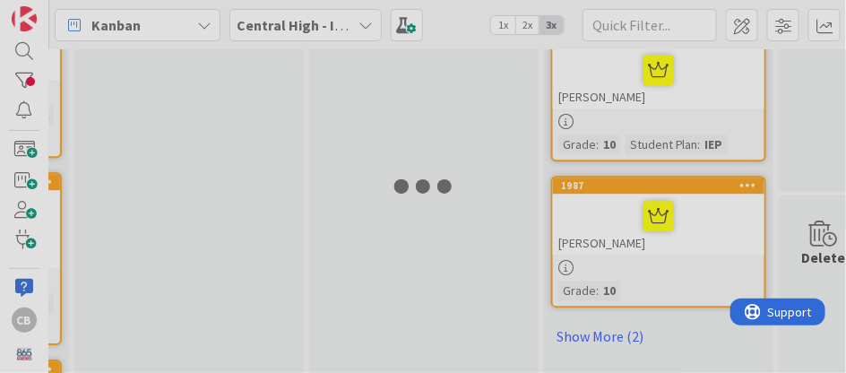
click at [723, 214] on div at bounding box center [423, 186] width 846 height 373
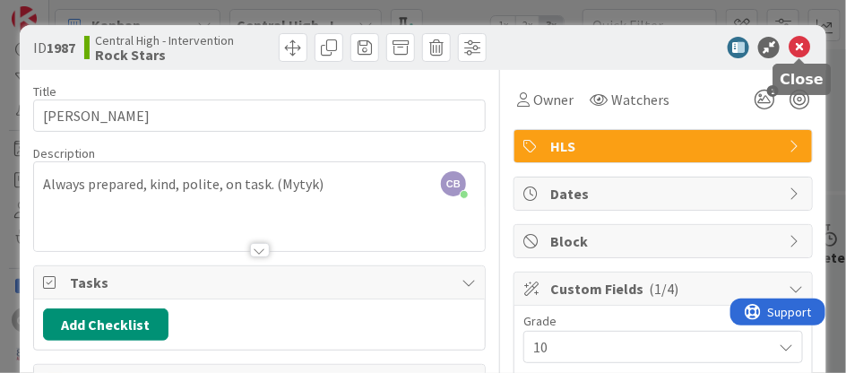
click at [803, 47] on icon at bounding box center [800, 48] width 22 height 22
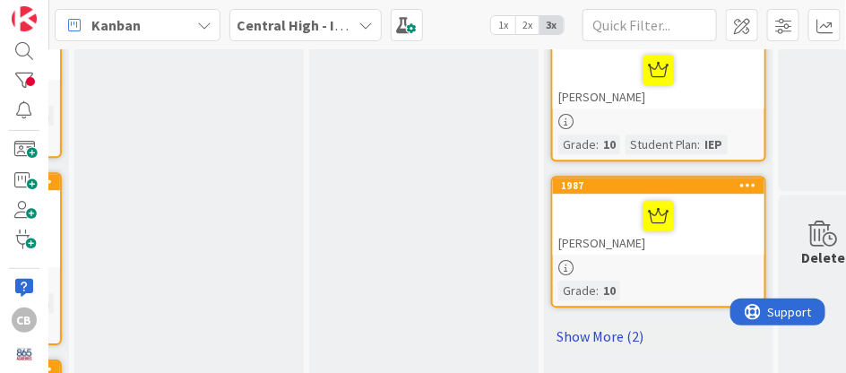
click at [592, 333] on link "Show More (2)" at bounding box center [658, 336] width 215 height 29
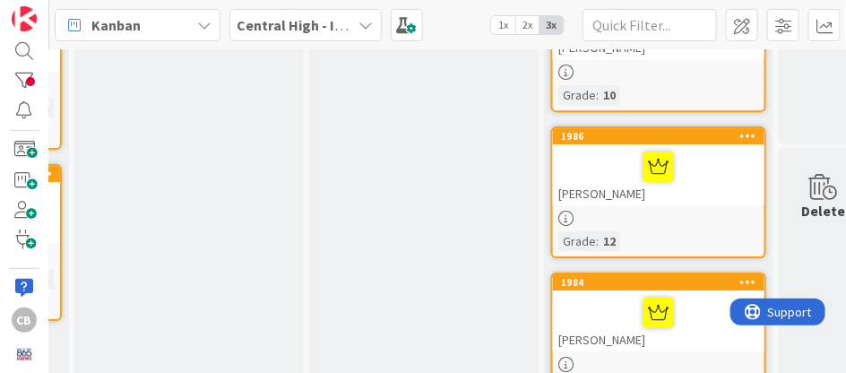
scroll to position [1427, 216]
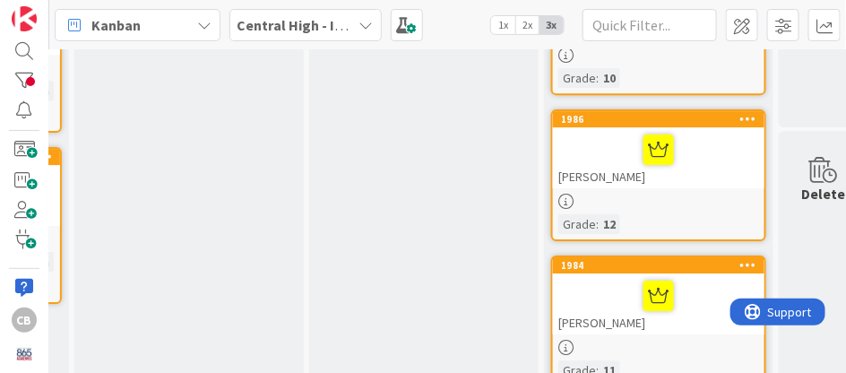
click at [607, 149] on div at bounding box center [658, 150] width 201 height 38
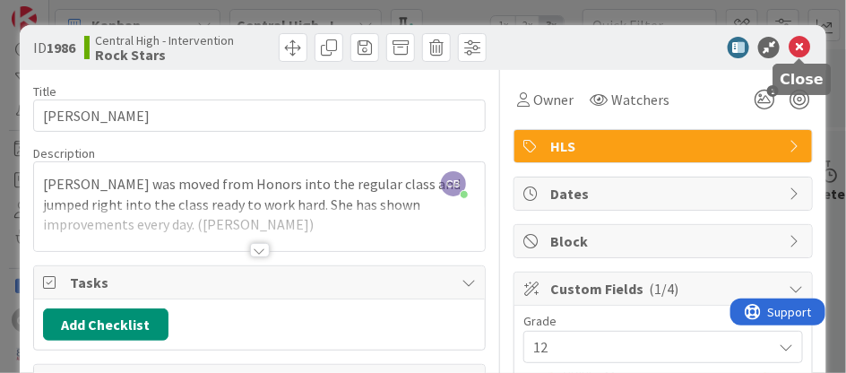
click at [800, 51] on icon at bounding box center [800, 48] width 22 height 22
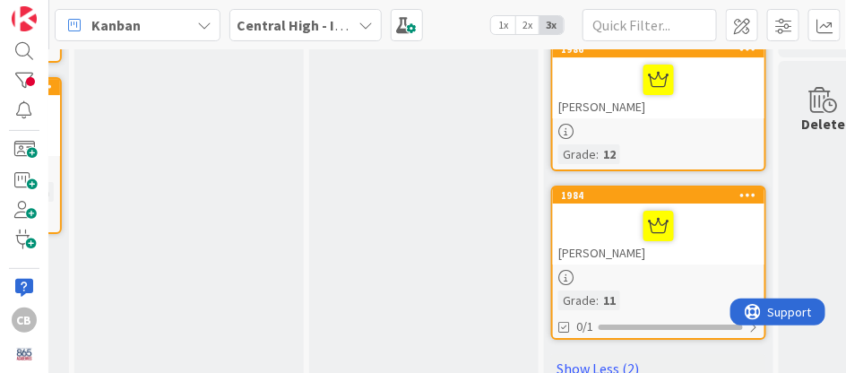
scroll to position [1497, 216]
click at [611, 225] on div at bounding box center [658, 226] width 201 height 38
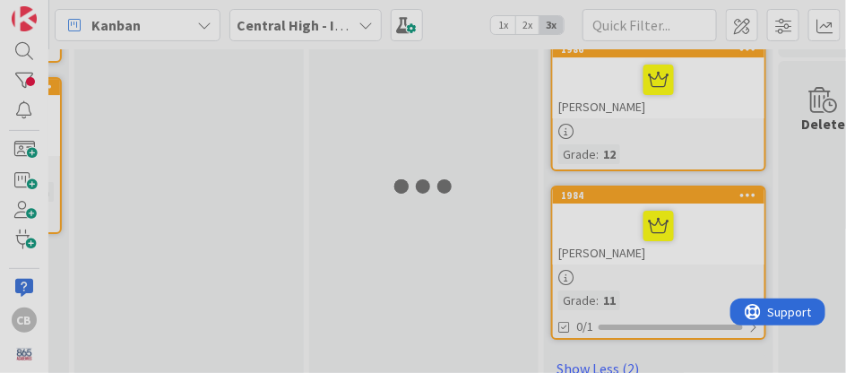
click at [611, 225] on div at bounding box center [423, 186] width 846 height 373
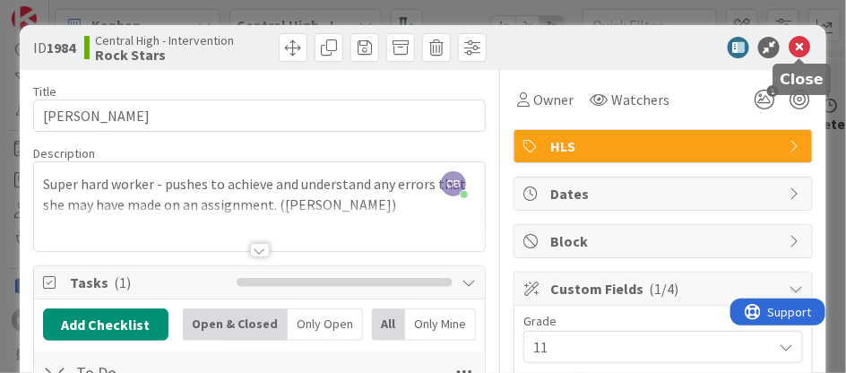
click at [800, 46] on icon at bounding box center [800, 48] width 22 height 22
click at [801, 48] on icon at bounding box center [800, 48] width 22 height 22
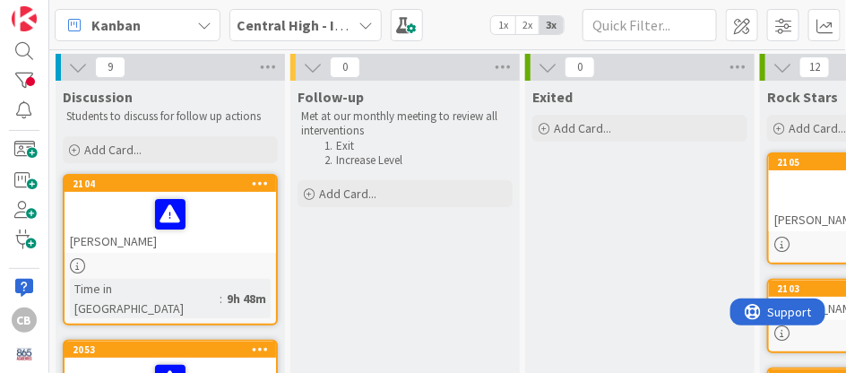
click at [252, 209] on div at bounding box center [170, 214] width 201 height 38
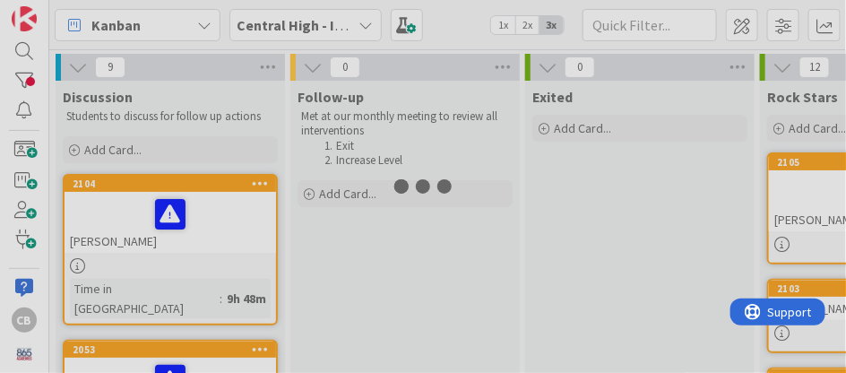
click at [252, 209] on div at bounding box center [423, 186] width 846 height 373
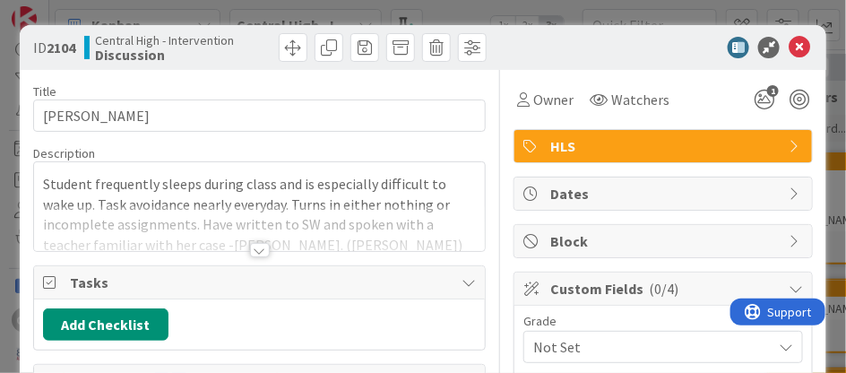
click at [262, 251] on div at bounding box center [260, 250] width 20 height 14
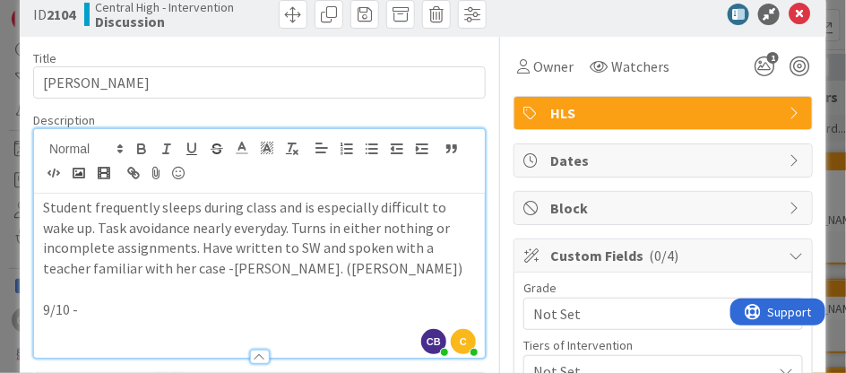
scroll to position [36, 0]
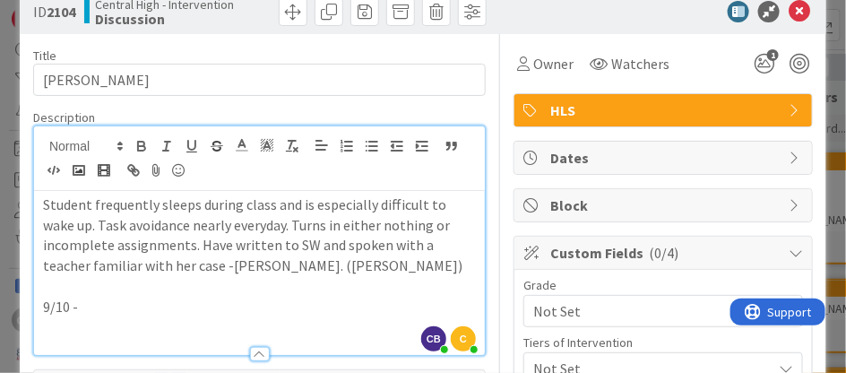
click at [131, 308] on p "9/10 -" at bounding box center [259, 307] width 433 height 21
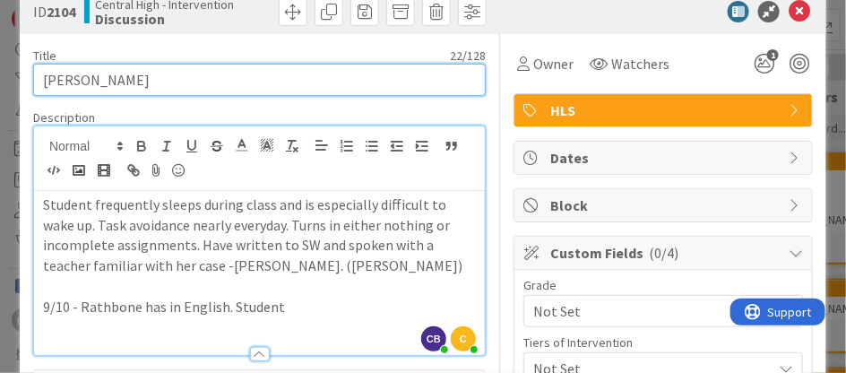
click at [42, 76] on input "[PERSON_NAME]" at bounding box center [259, 80] width 453 height 32
type input "(Bessie) Basaira Mateo Jeronimo"
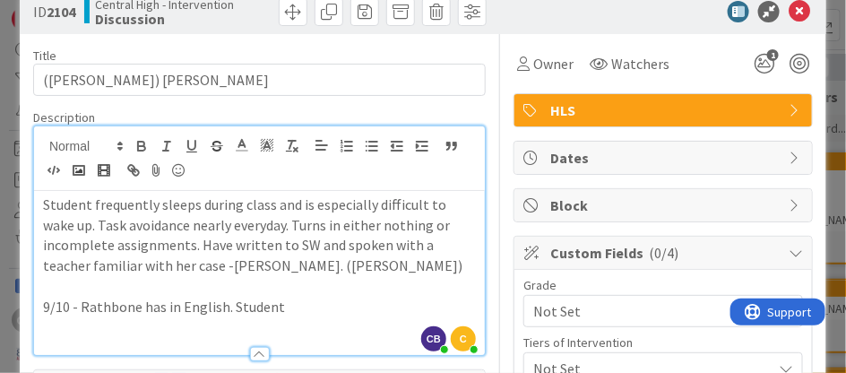
click at [287, 308] on p "9/10 - Rathbone has in English. Student" at bounding box center [259, 307] width 433 height 21
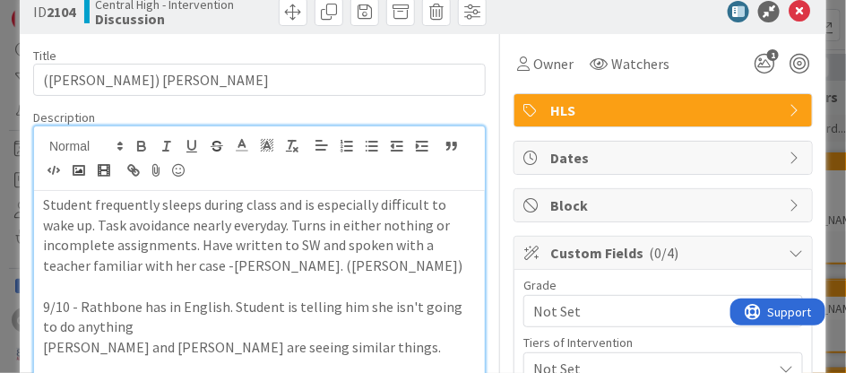
scroll to position [39, 0]
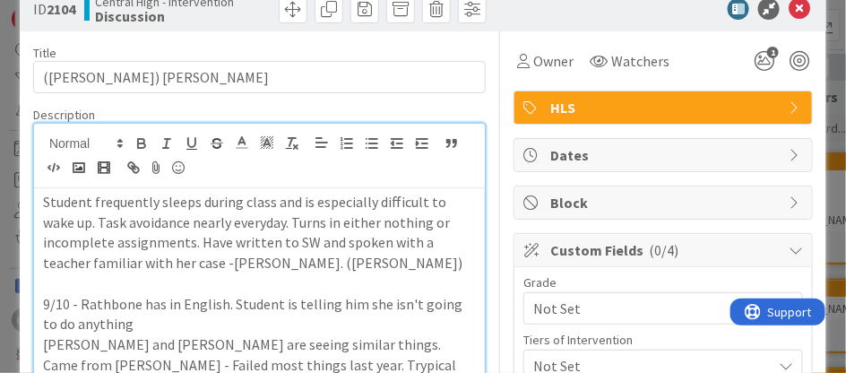
click at [130, 321] on p "9/10 - Rathbone has in English. Student is telling him she isn't going to do an…" at bounding box center [259, 314] width 433 height 40
click at [438, 363] on p "Came from Fulton - Failed most things last year. Typical behavior." at bounding box center [259, 375] width 433 height 40
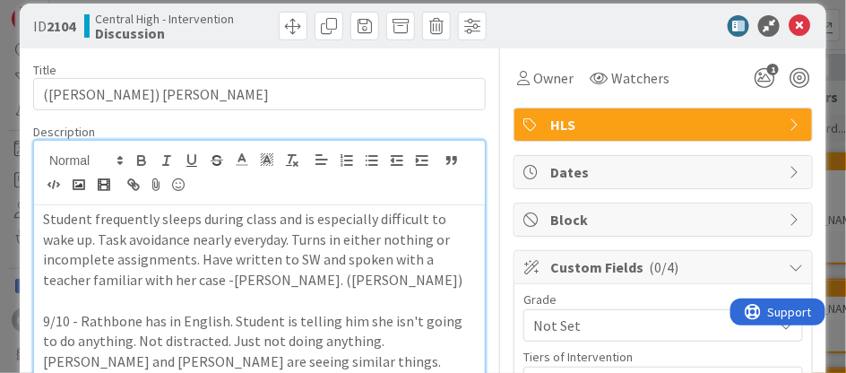
scroll to position [0, 0]
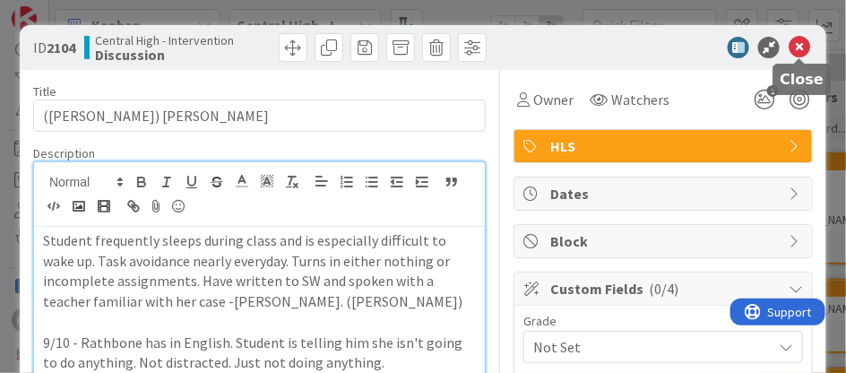
click at [803, 49] on icon at bounding box center [800, 48] width 22 height 22
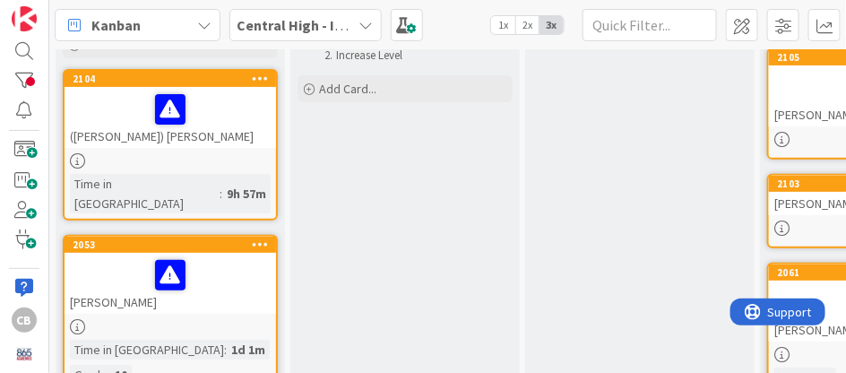
scroll to position [105, 0]
click at [218, 256] on div at bounding box center [170, 275] width 201 height 38
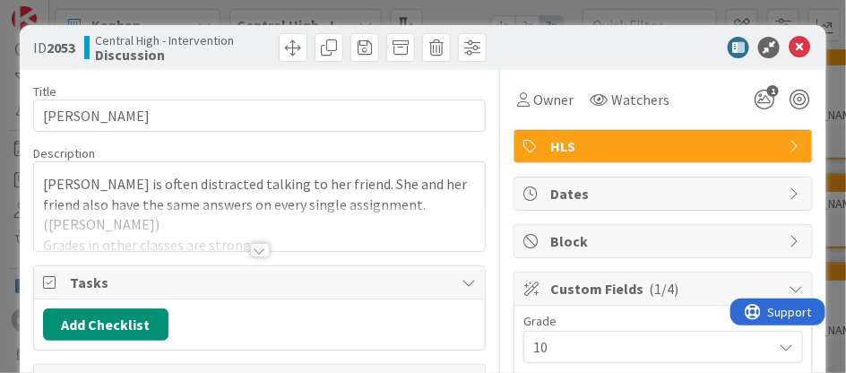
click at [258, 248] on div at bounding box center [260, 250] width 20 height 14
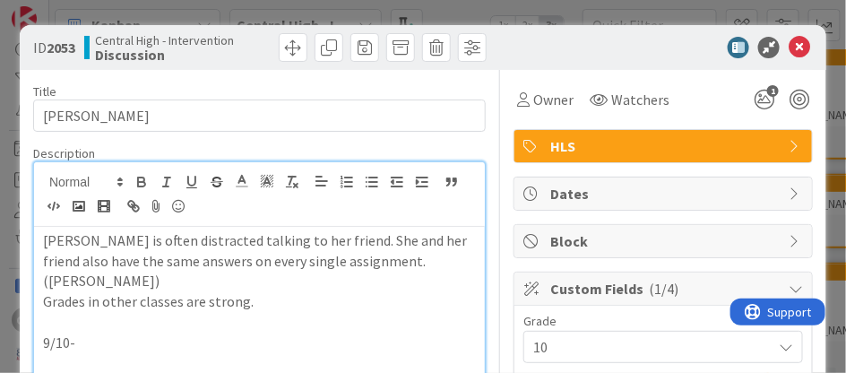
click at [354, 258] on p "Aaleah is often distracted talking to her friend. She and her friend also have …" at bounding box center [259, 260] width 433 height 61
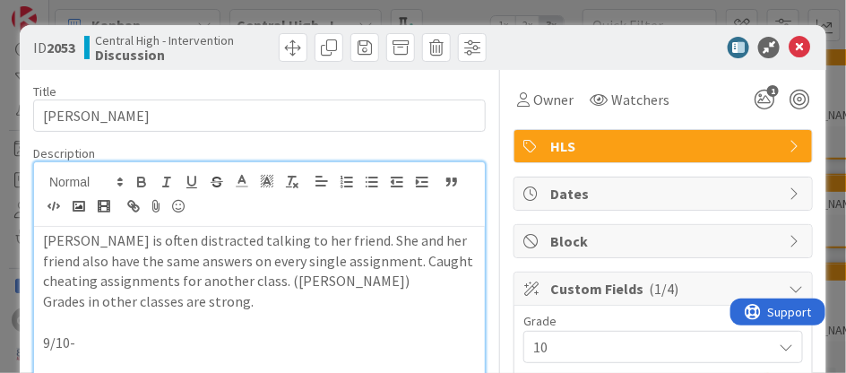
click at [142, 341] on p "9/10-" at bounding box center [259, 342] width 433 height 21
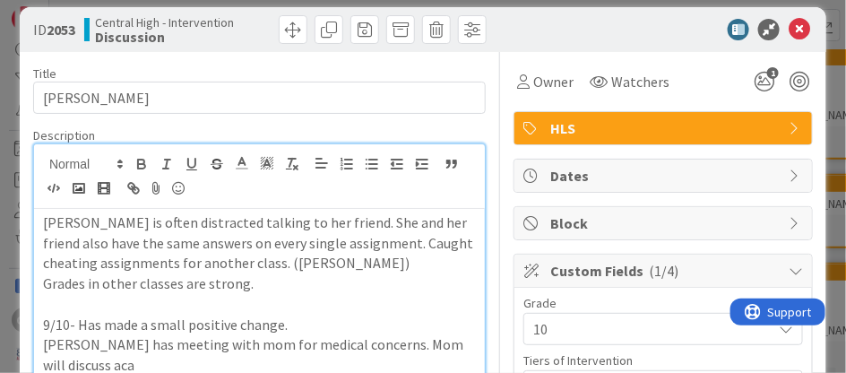
scroll to position [19, 0]
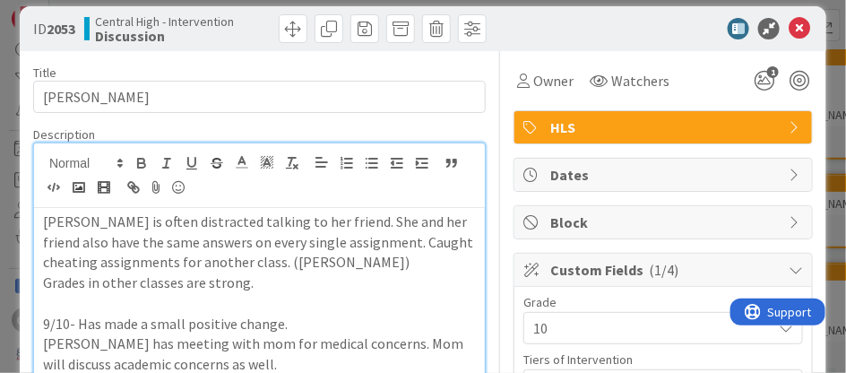
click at [42, 344] on div "Aaleah is often distracted talking to her friend. She and her friend also have …" at bounding box center [259, 331] width 451 height 246
click at [282, 321] on p "9/10- Has made a small positive change." at bounding box center [259, 324] width 433 height 21
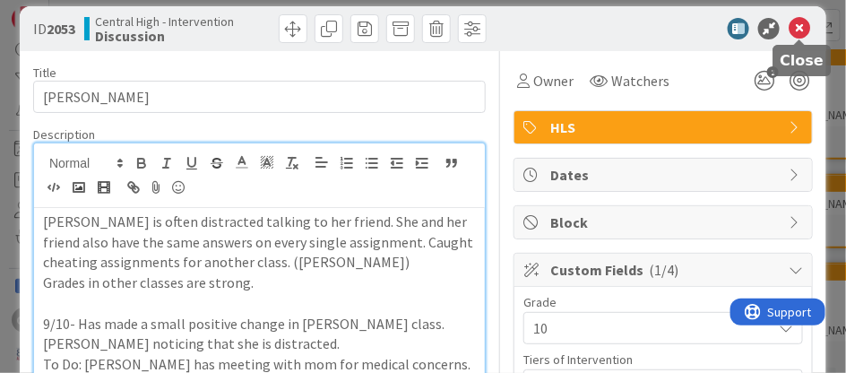
click at [798, 31] on icon at bounding box center [800, 29] width 22 height 22
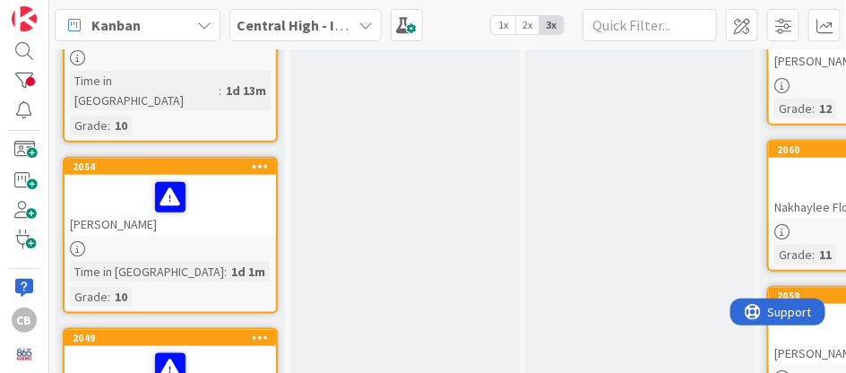
scroll to position [375, 0]
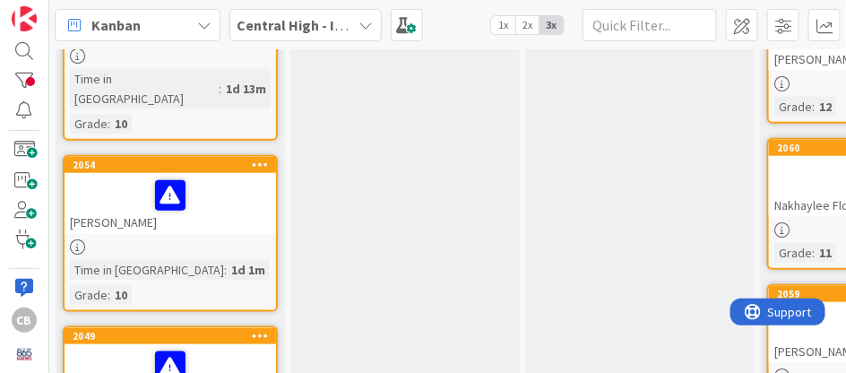
click at [224, 177] on div at bounding box center [170, 196] width 201 height 38
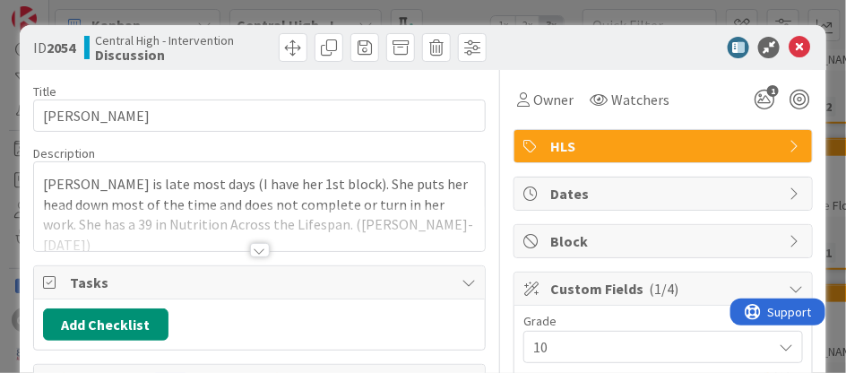
click at [261, 253] on div at bounding box center [260, 250] width 20 height 14
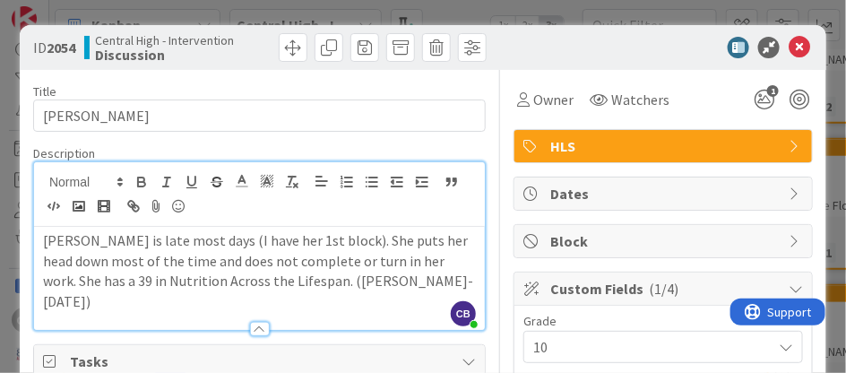
click at [341, 278] on p "Alicia is late most days (I have her 1st block). She puts her head down most of…" at bounding box center [259, 271] width 433 height 82
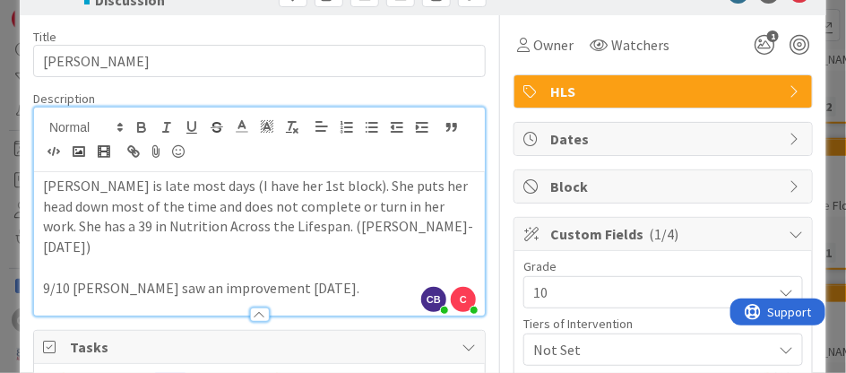
scroll to position [56, 0]
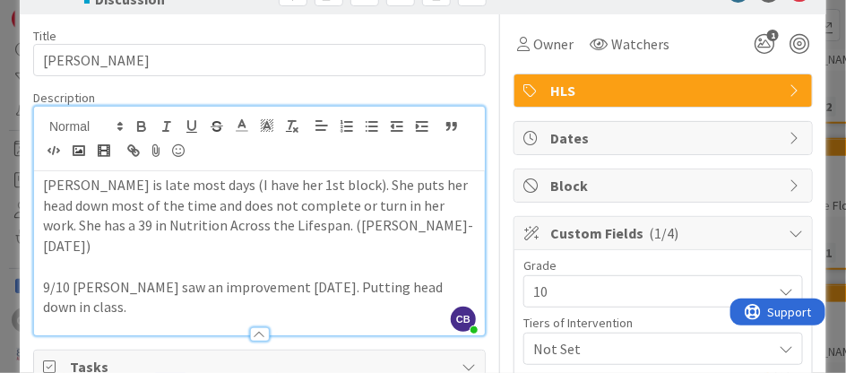
click at [297, 277] on p "9/10 Molen saw an improvement yesterday. Putting head down in class." at bounding box center [259, 297] width 433 height 40
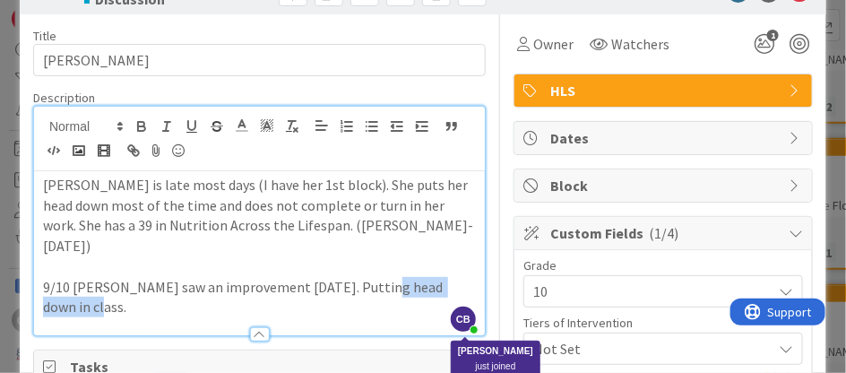
drag, startPoint x: 375, startPoint y: 269, endPoint x: 470, endPoint y: 279, distance: 95.5
click at [470, 279] on div "CB Cindy Blanchard just joined Alicia is late most days (I have her 1st block).…" at bounding box center [259, 221] width 451 height 229
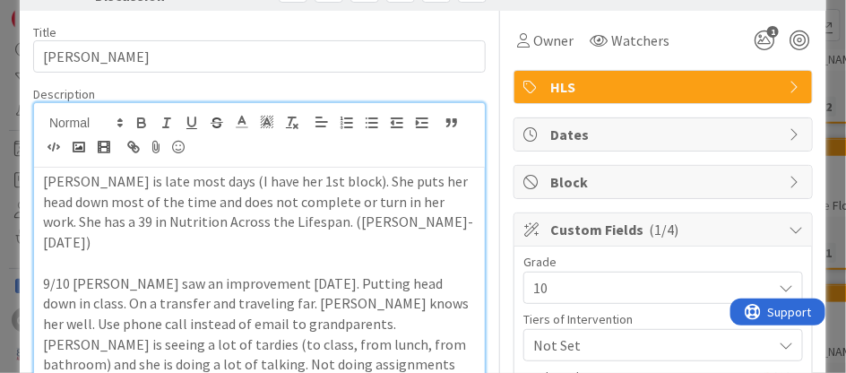
scroll to position [79, 0]
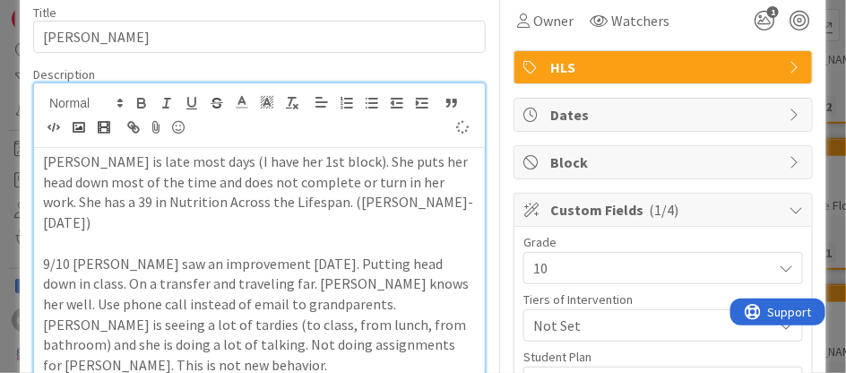
click at [429, 325] on p "9/10 Molen saw an improvement yesterday. Putting head down in class. On a trans…" at bounding box center [259, 315] width 433 height 122
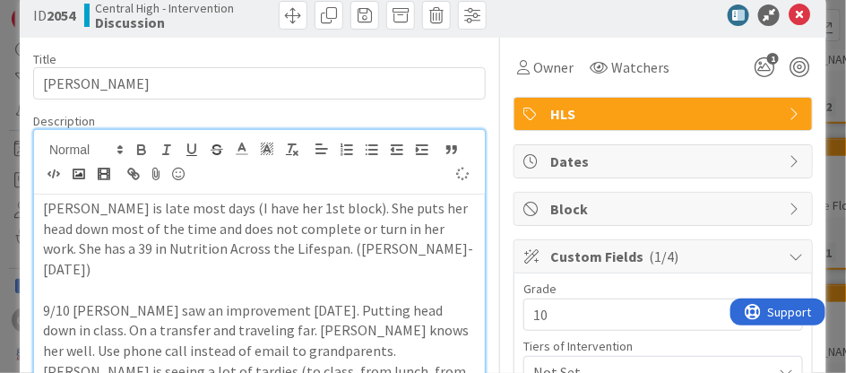
scroll to position [31, 0]
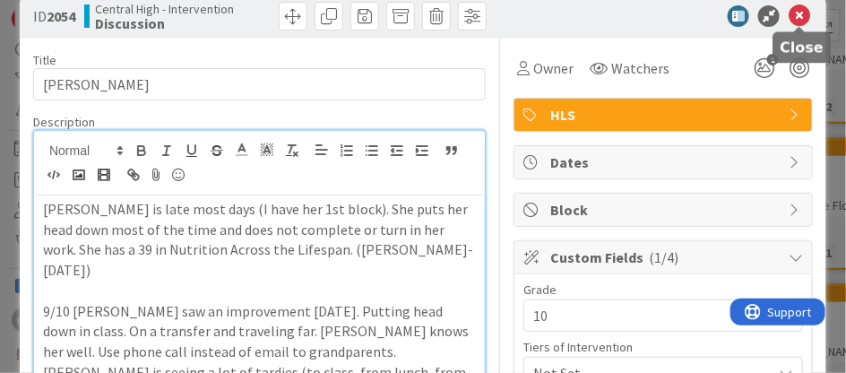
click at [799, 22] on icon at bounding box center [800, 16] width 22 height 22
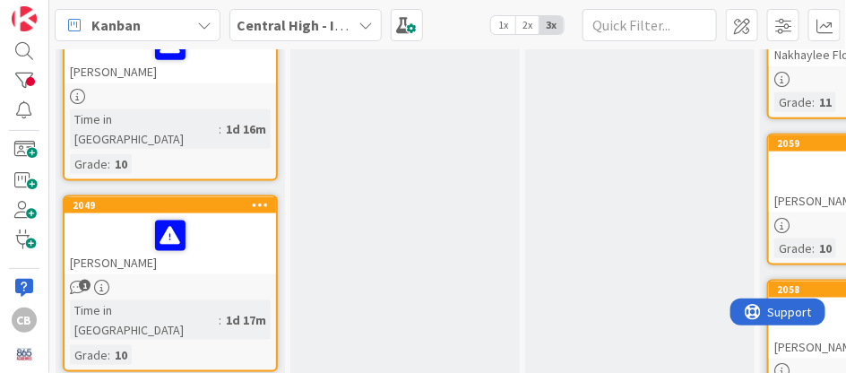
click at [238, 217] on div at bounding box center [170, 236] width 201 height 38
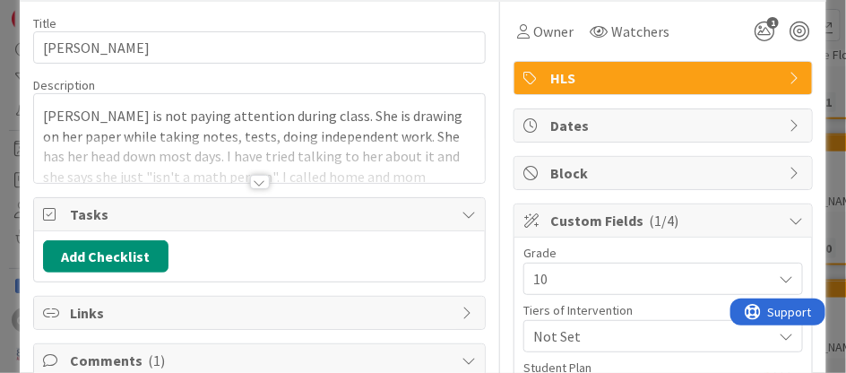
scroll to position [86, 0]
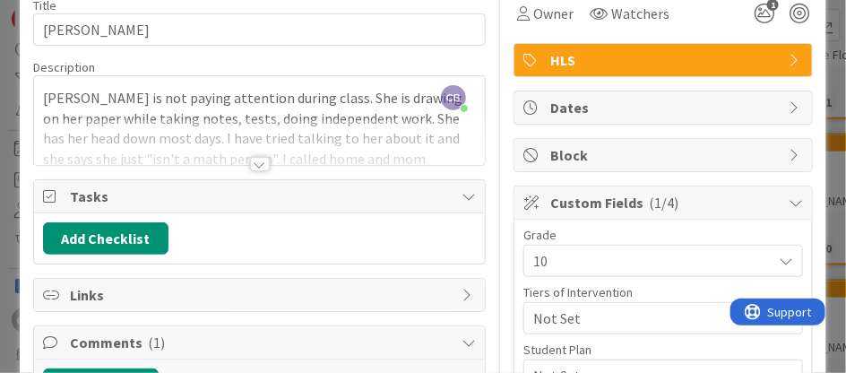
click at [259, 164] on div at bounding box center [260, 164] width 20 height 14
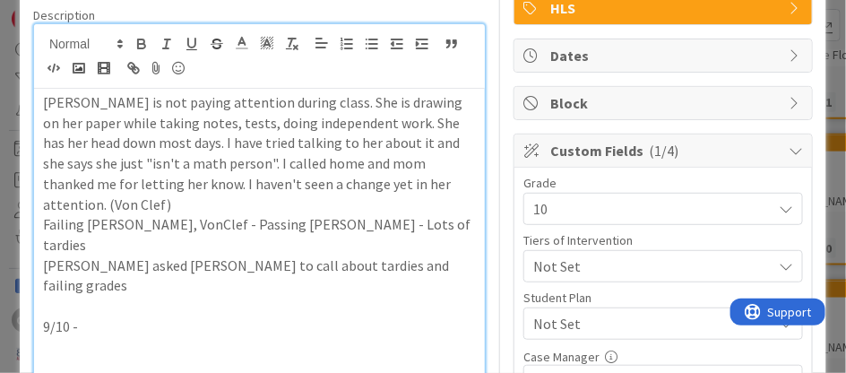
scroll to position [137, 0]
click at [133, 215] on p "Failing Harosky, VonClef - Passing Hammond - Lots of tardies" at bounding box center [259, 235] width 433 height 40
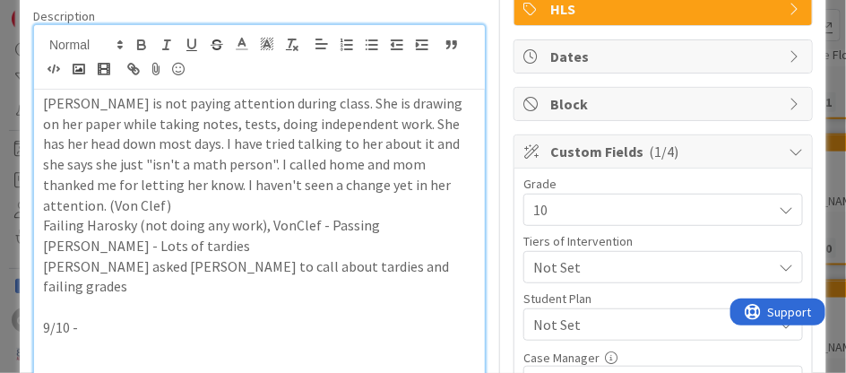
click at [435, 215] on p "Failing Harosky (not doing any work), VonClef - Passing Hammond - Lots of tardi…" at bounding box center [259, 235] width 433 height 40
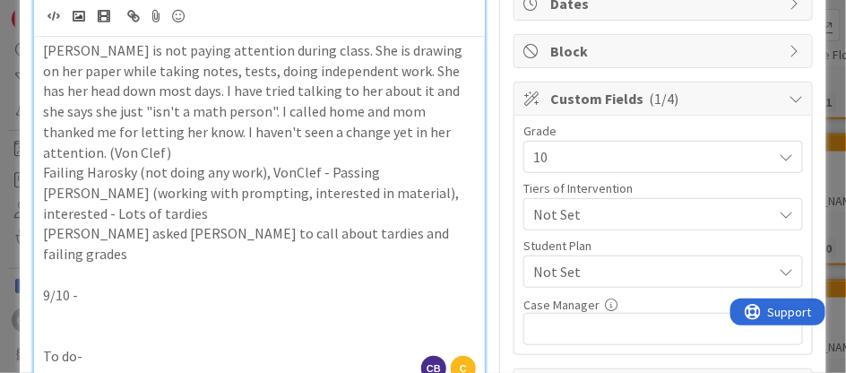
scroll to position [193, 0]
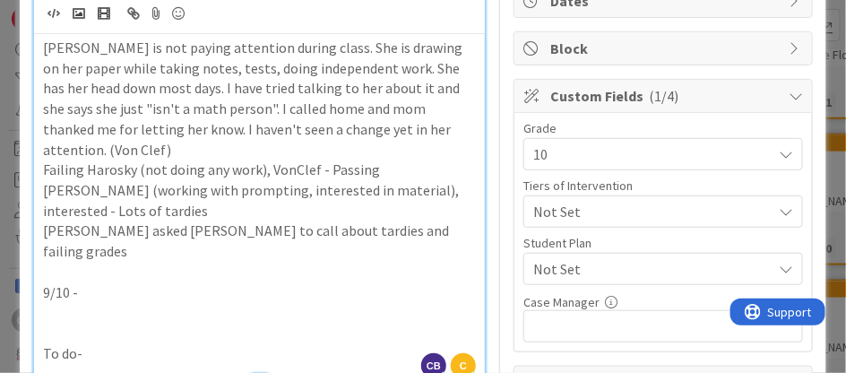
click at [169, 343] on p "To do-" at bounding box center [259, 353] width 433 height 21
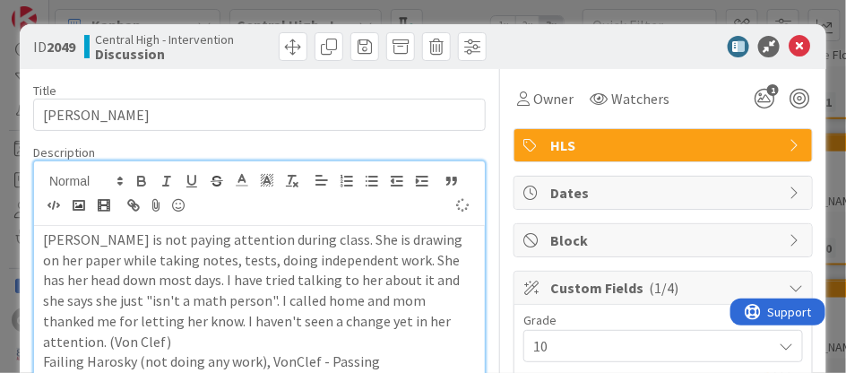
scroll to position [0, 0]
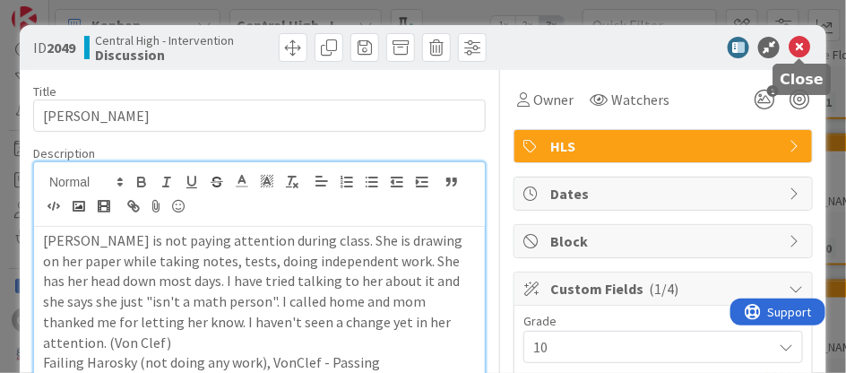
click at [799, 46] on icon at bounding box center [800, 48] width 22 height 22
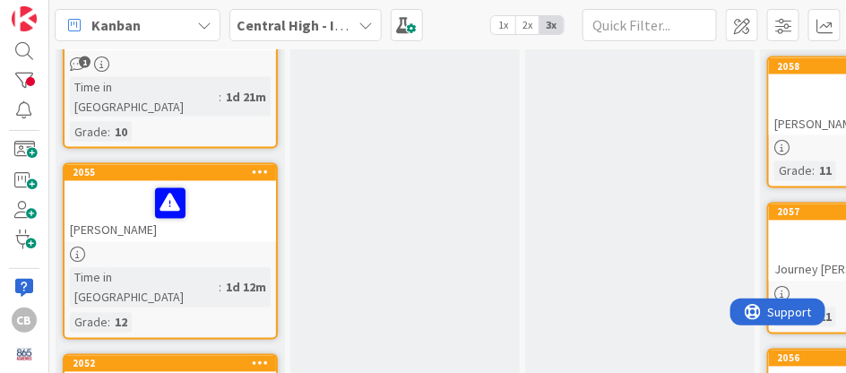
click at [222, 181] on div "[PERSON_NAME]" at bounding box center [170, 211] width 211 height 61
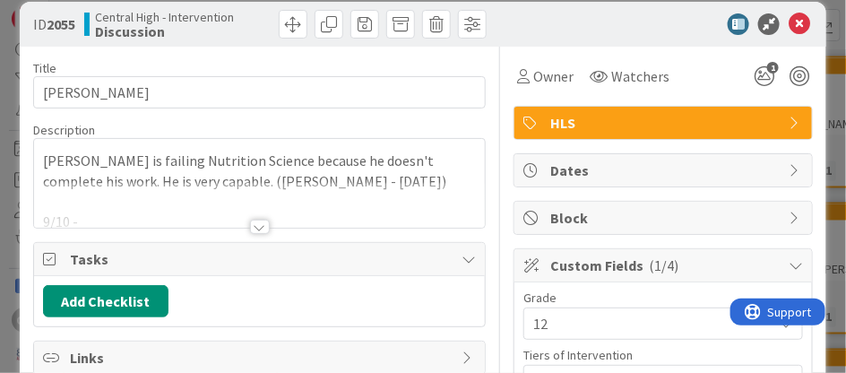
scroll to position [24, 0]
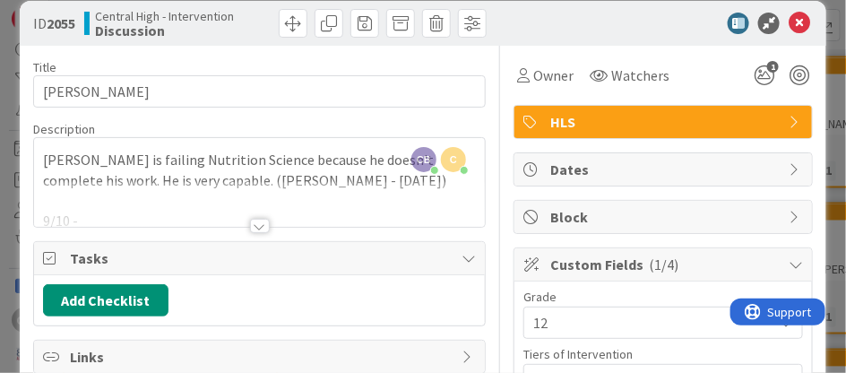
click at [262, 227] on div at bounding box center [260, 226] width 20 height 14
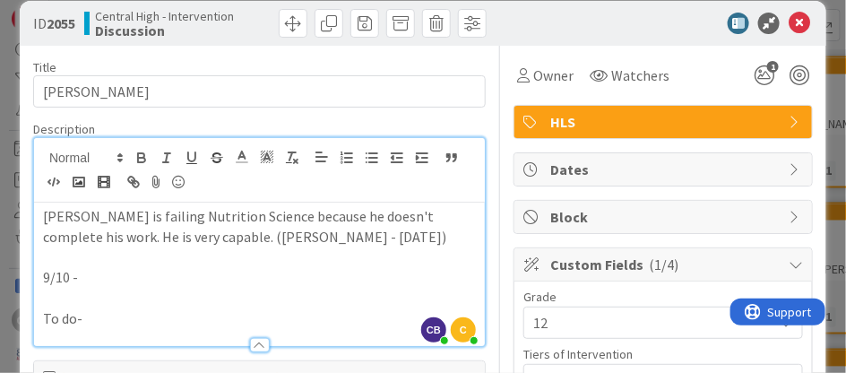
click at [88, 281] on p "9/10 -" at bounding box center [259, 277] width 433 height 21
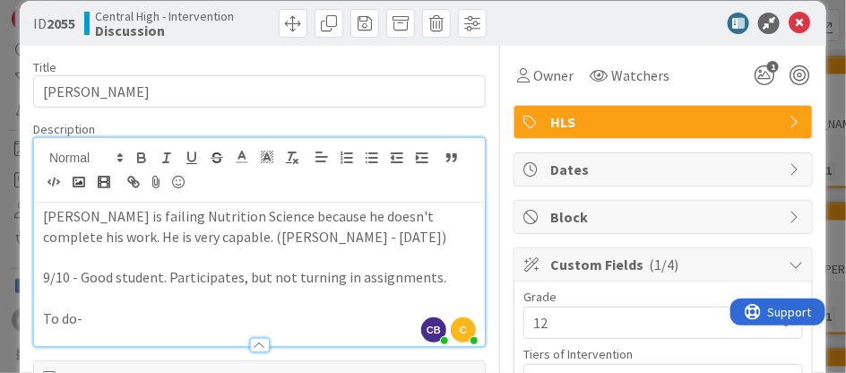
click at [104, 318] on p "To do-" at bounding box center [259, 318] width 433 height 21
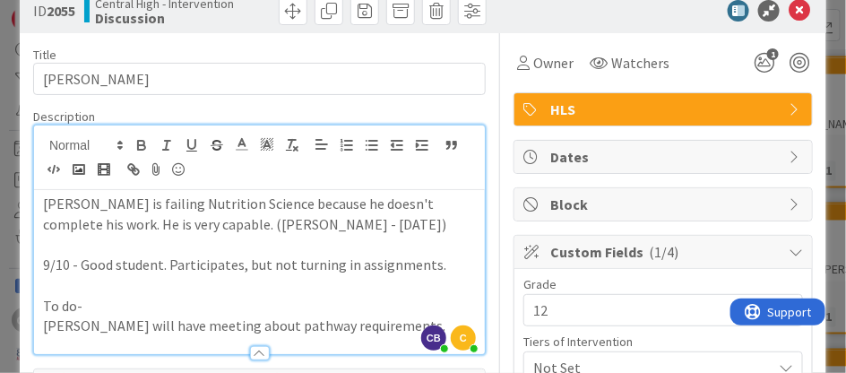
scroll to position [0, 0]
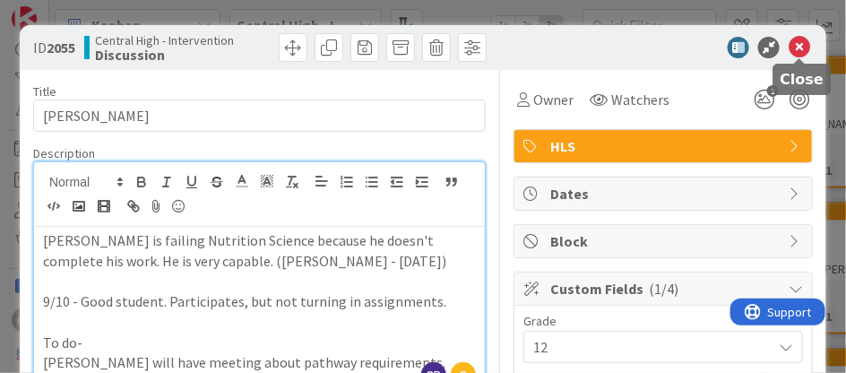
click at [799, 47] on icon at bounding box center [800, 48] width 22 height 22
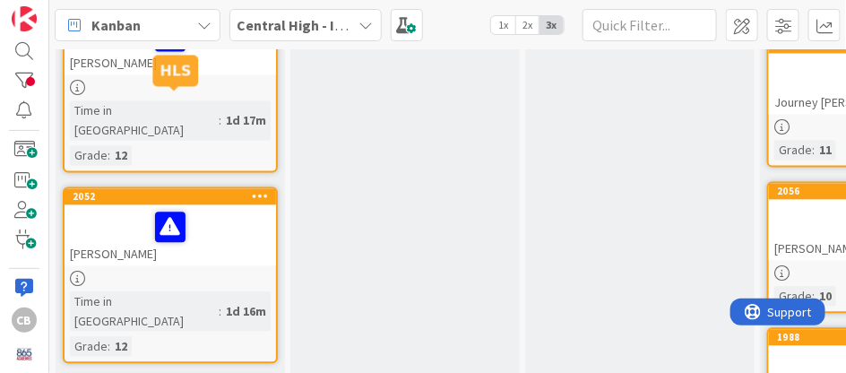
scroll to position [917, 0]
click at [219, 188] on div "2052" at bounding box center [170, 196] width 211 height 16
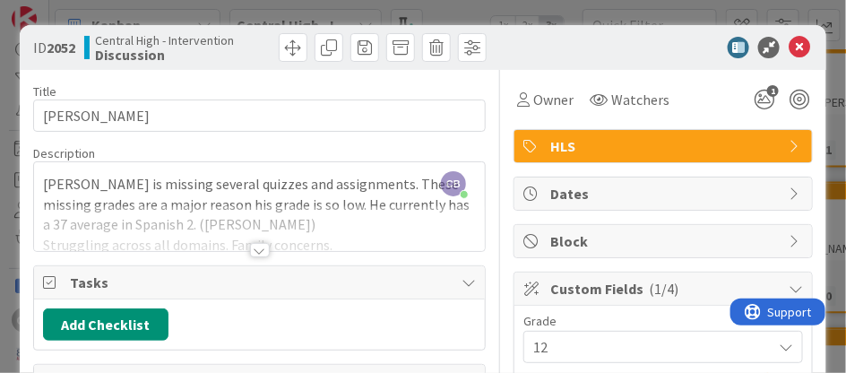
click at [263, 256] on div at bounding box center [260, 250] width 20 height 14
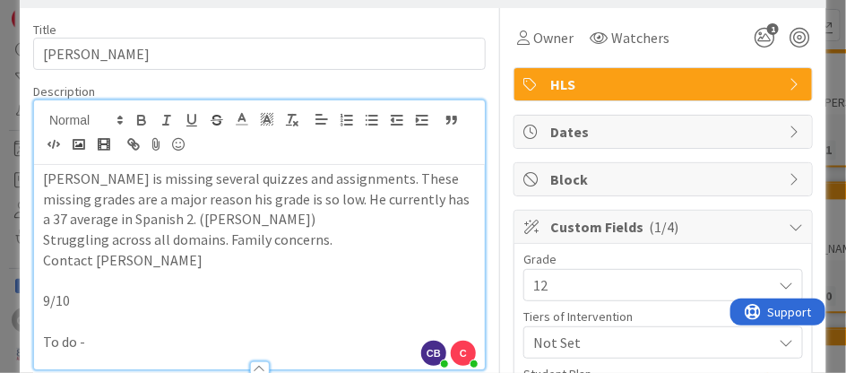
scroll to position [61, 0]
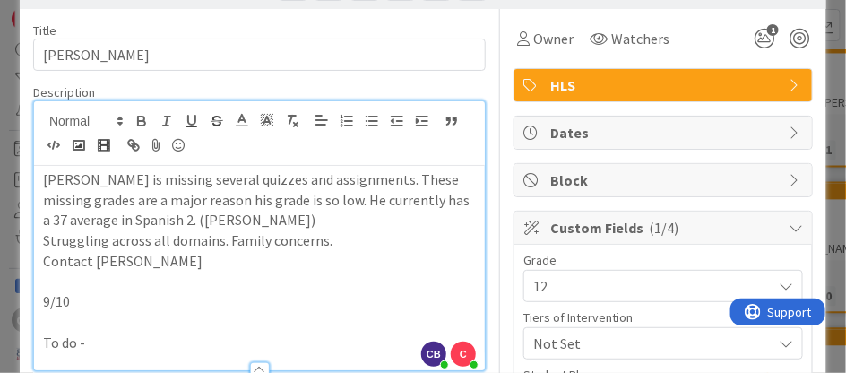
click at [108, 301] on p "9/10" at bounding box center [259, 301] width 433 height 21
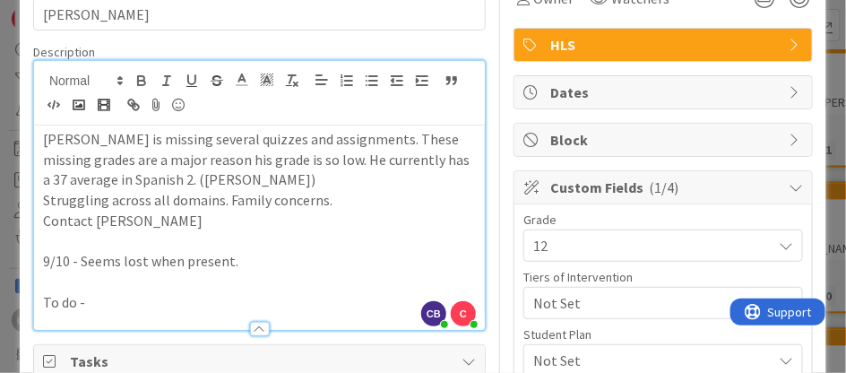
scroll to position [104, 0]
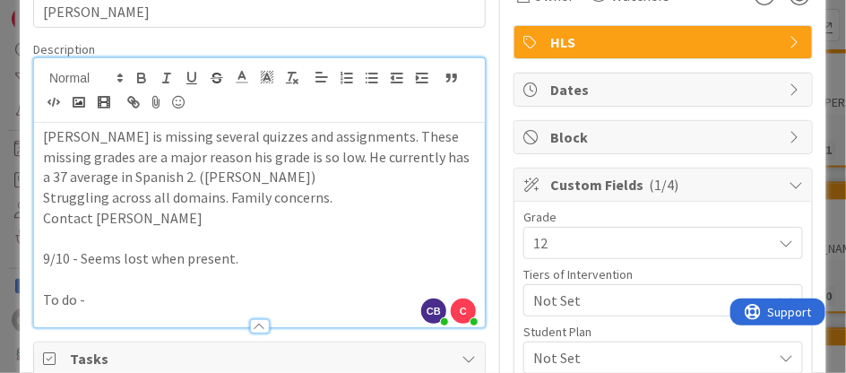
click at [106, 292] on p "To do -" at bounding box center [259, 299] width 433 height 21
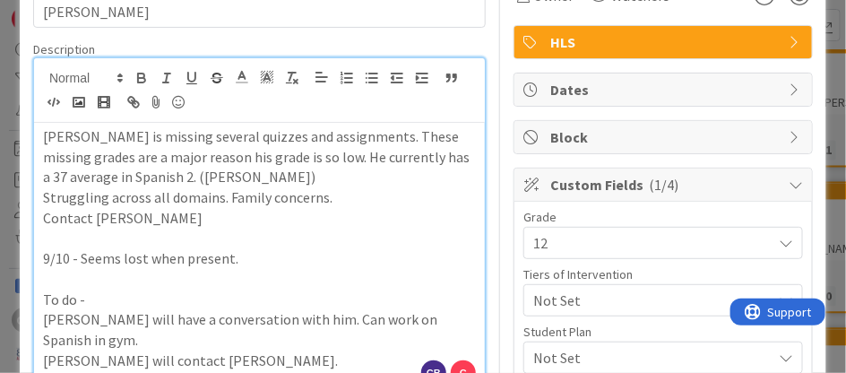
click at [155, 221] on p "Contact Mashburn" at bounding box center [259, 218] width 433 height 21
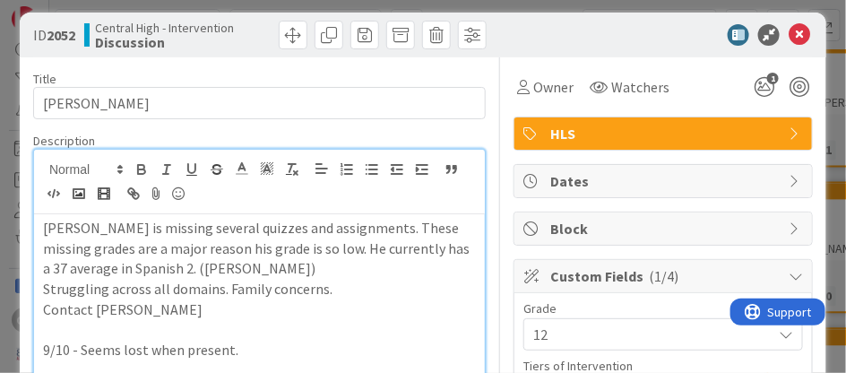
scroll to position [0, 0]
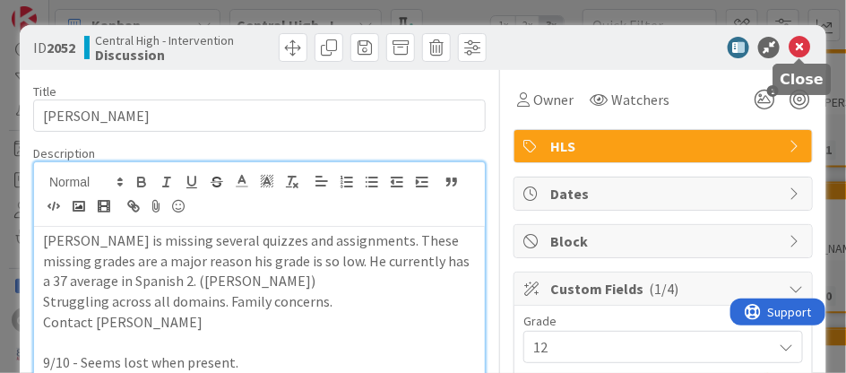
click at [792, 47] on icon at bounding box center [800, 48] width 22 height 22
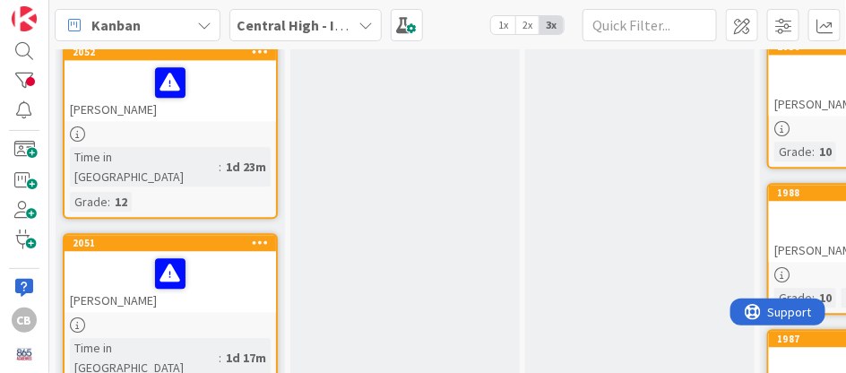
click at [224, 255] on div at bounding box center [170, 274] width 201 height 38
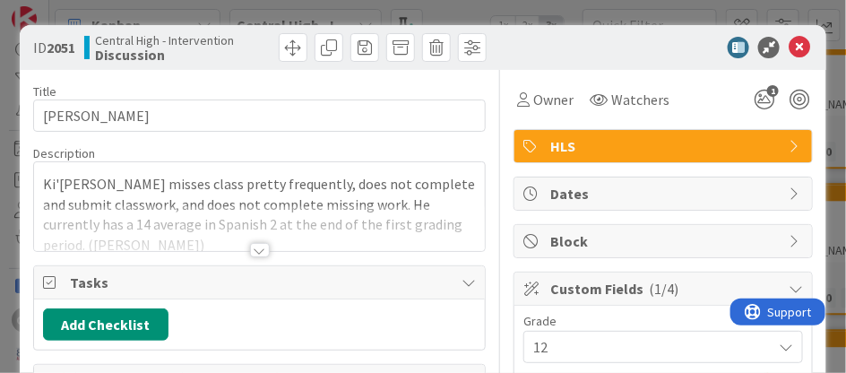
click at [263, 252] on div at bounding box center [260, 250] width 20 height 14
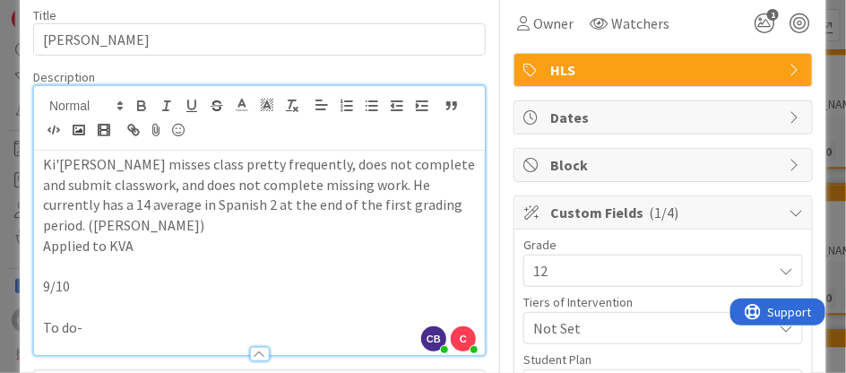
scroll to position [82, 0]
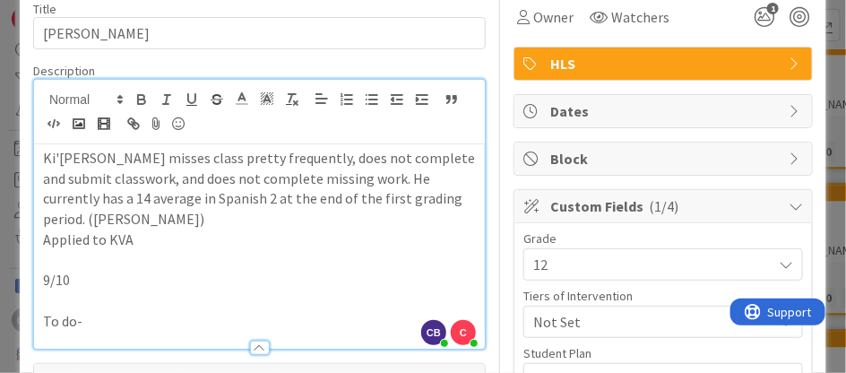
click at [116, 311] on p "To do-" at bounding box center [259, 321] width 433 height 21
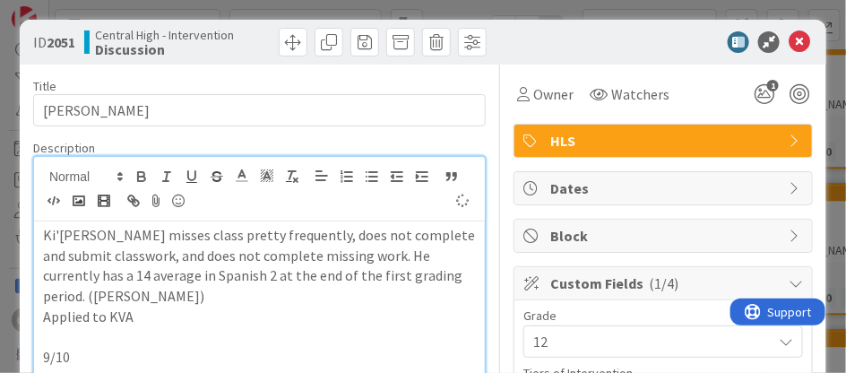
scroll to position [0, 0]
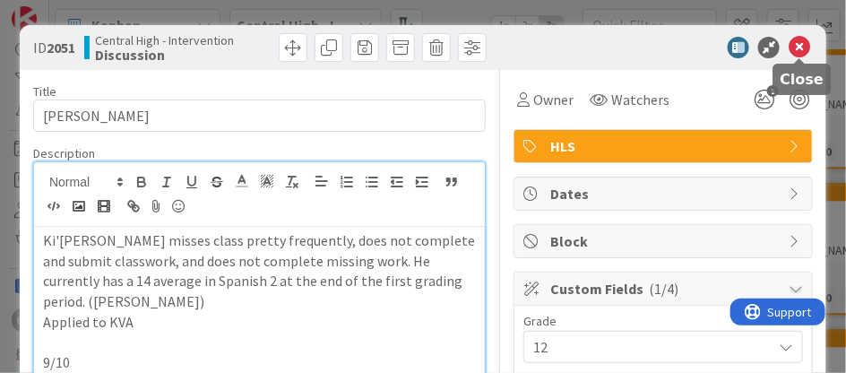
click at [803, 43] on icon at bounding box center [800, 48] width 22 height 22
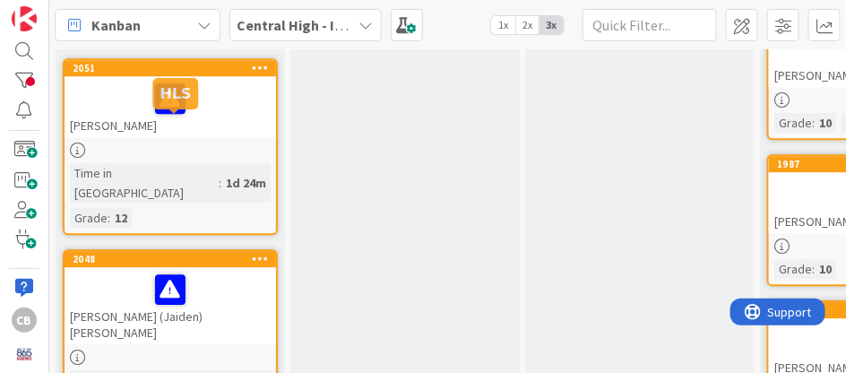
click at [222, 253] on div "2048" at bounding box center [174, 259] width 203 height 13
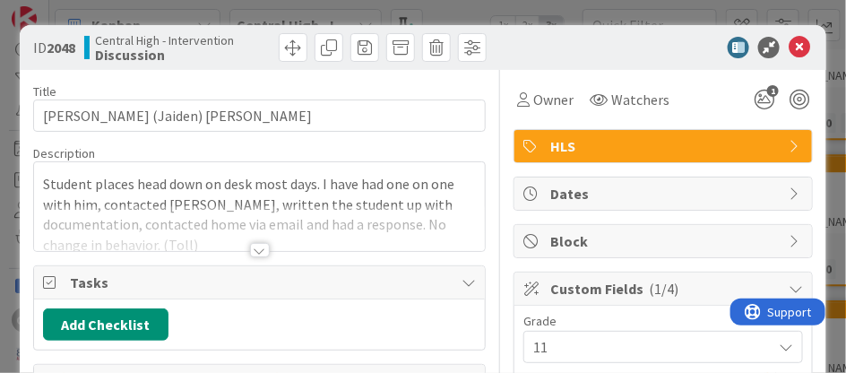
click at [252, 250] on div at bounding box center [260, 250] width 20 height 14
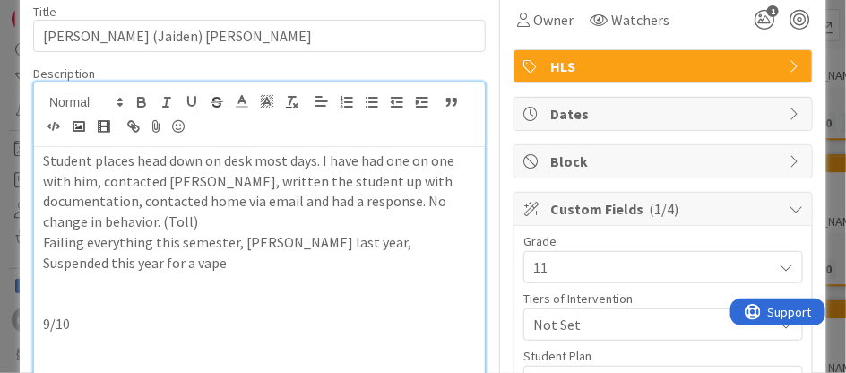
scroll to position [82, 0]
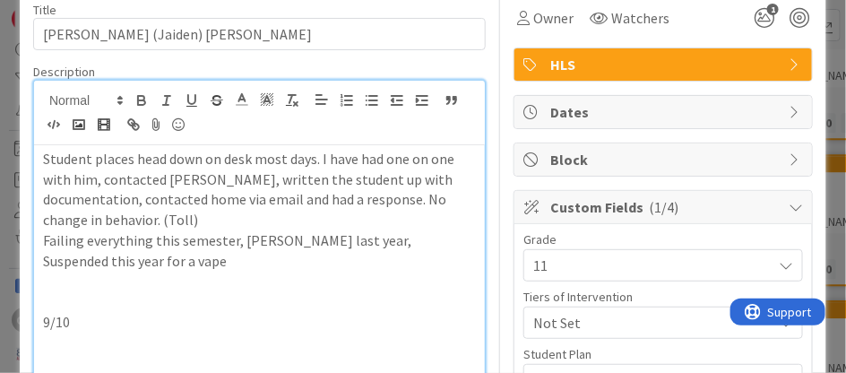
click at [112, 323] on p "9/10" at bounding box center [259, 322] width 433 height 21
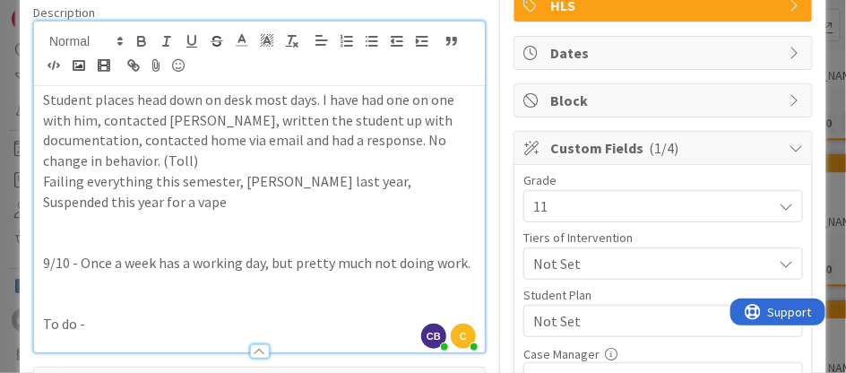
scroll to position [141, 0]
click at [112, 323] on p "To do -" at bounding box center [259, 324] width 433 height 21
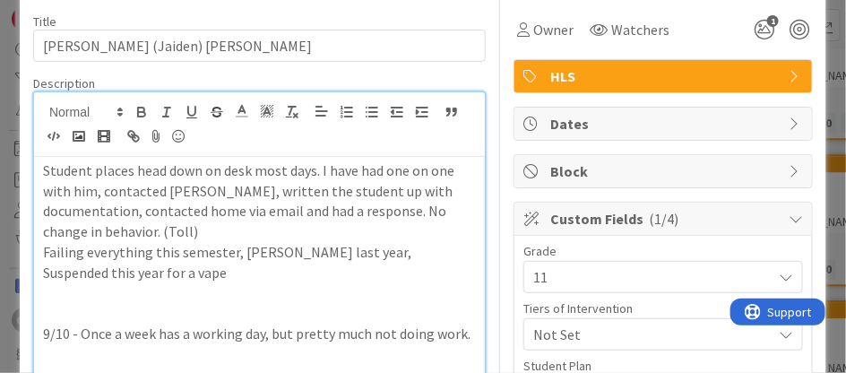
scroll to position [69, 0]
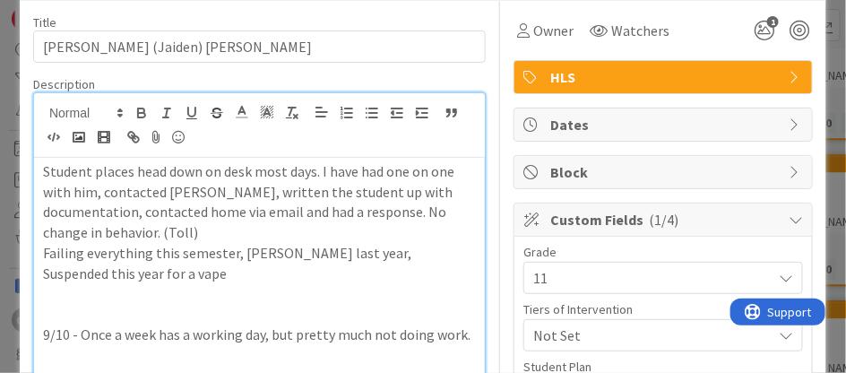
click at [79, 323] on p at bounding box center [259, 314] width 433 height 21
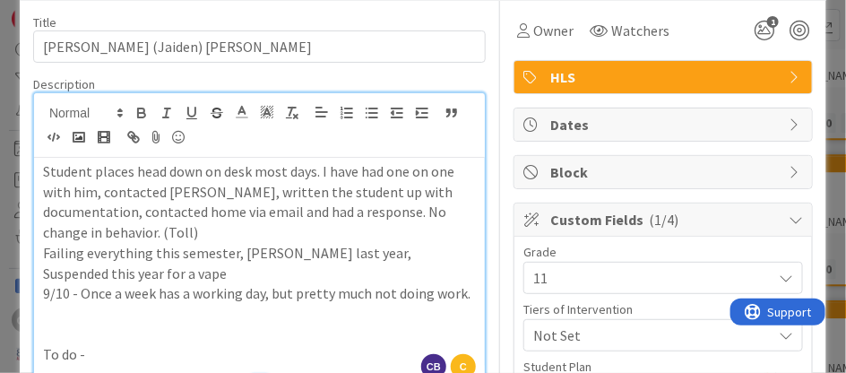
click at [467, 298] on p "9/10 - Once a week has a working day, but pretty much not doing work." at bounding box center [259, 293] width 433 height 21
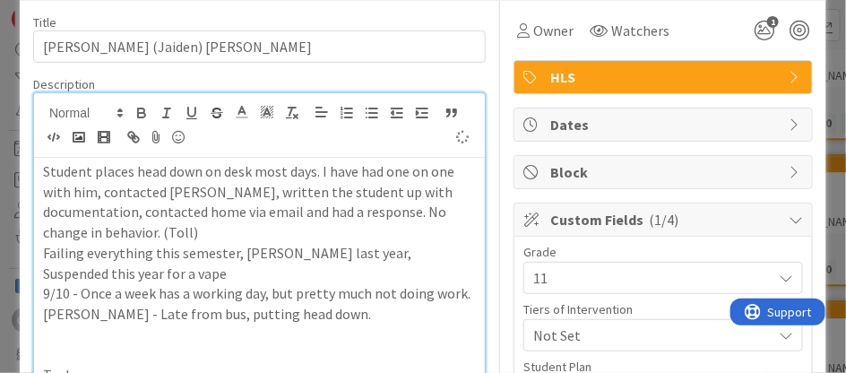
click at [180, 275] on p "Failing everything this semester, Yoakley last year, Suspended this year for a …" at bounding box center [259, 263] width 433 height 40
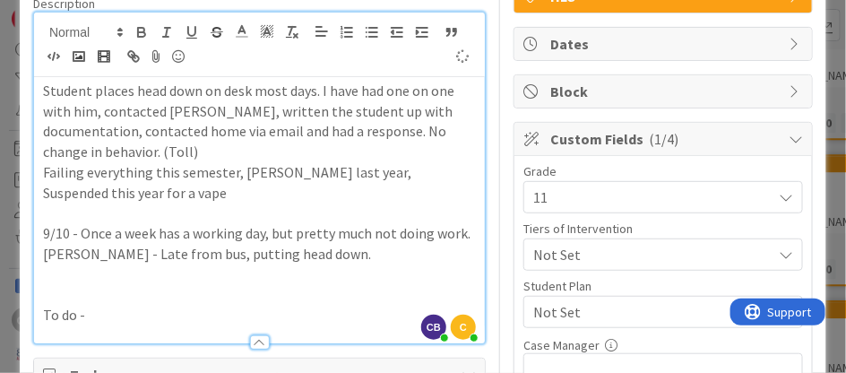
scroll to position [153, 0]
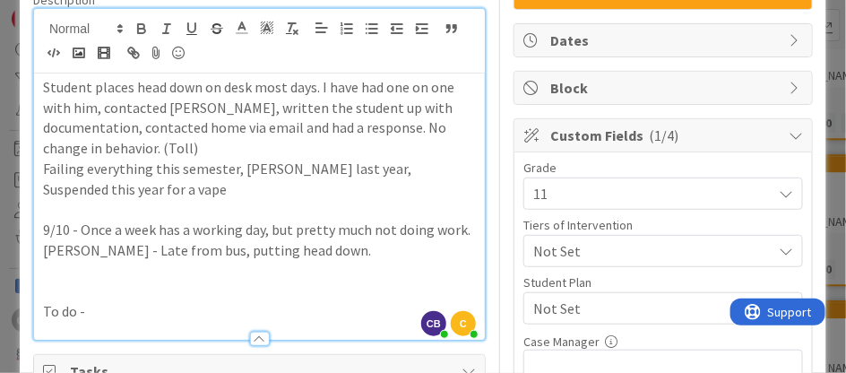
click at [116, 312] on p "To do -" at bounding box center [259, 311] width 433 height 21
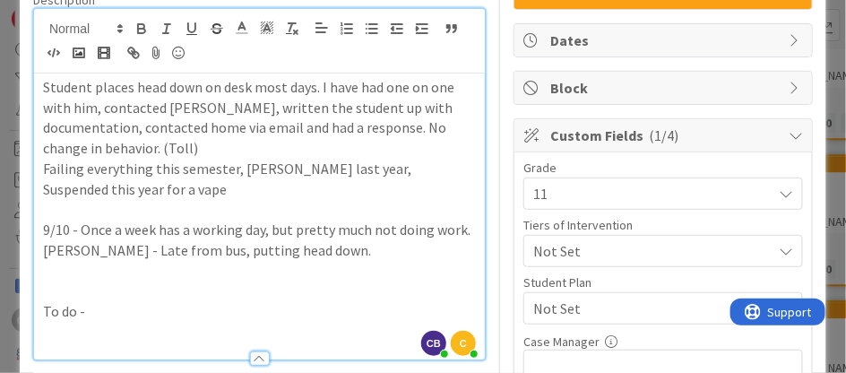
click at [319, 253] on p "9/10 - Once a week has a working day, but pretty much not doing work. Molen - L…" at bounding box center [259, 240] width 433 height 40
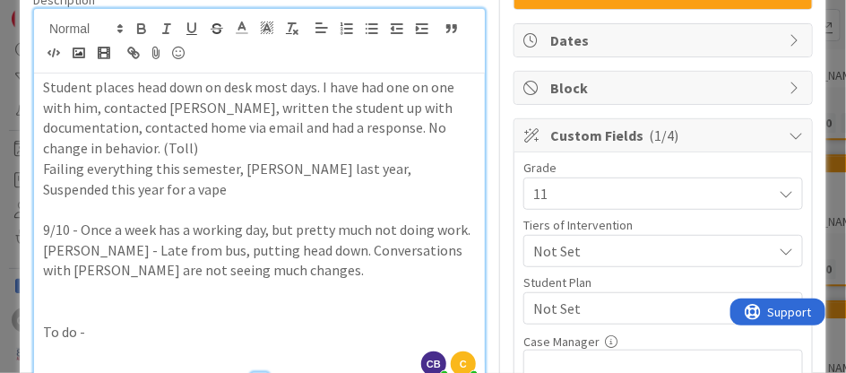
click at [105, 343] on p at bounding box center [259, 351] width 433 height 21
click at [209, 272] on p "9/10 - Once a week has a working day, but pretty much not doing work. Molen - L…" at bounding box center [259, 250] width 433 height 61
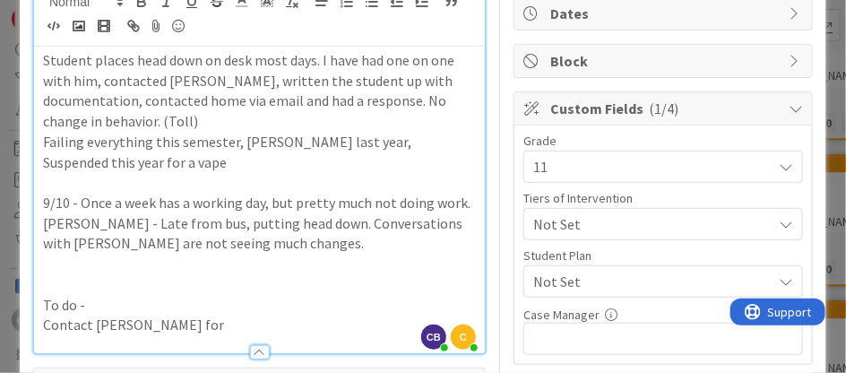
scroll to position [186, 0]
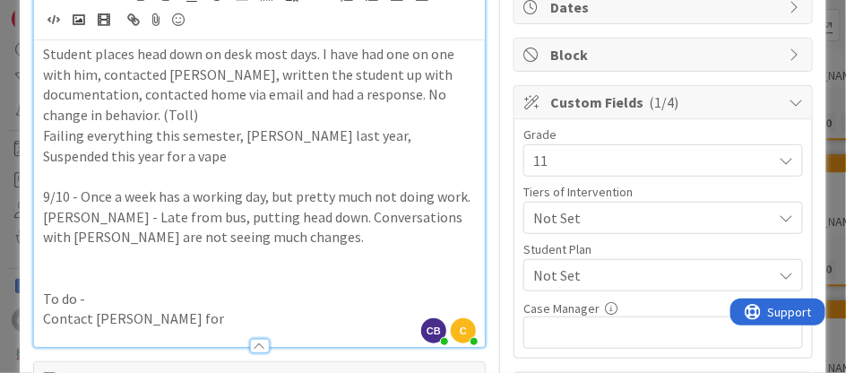
click at [158, 318] on p "Contact Hurst for" at bounding box center [259, 318] width 433 height 21
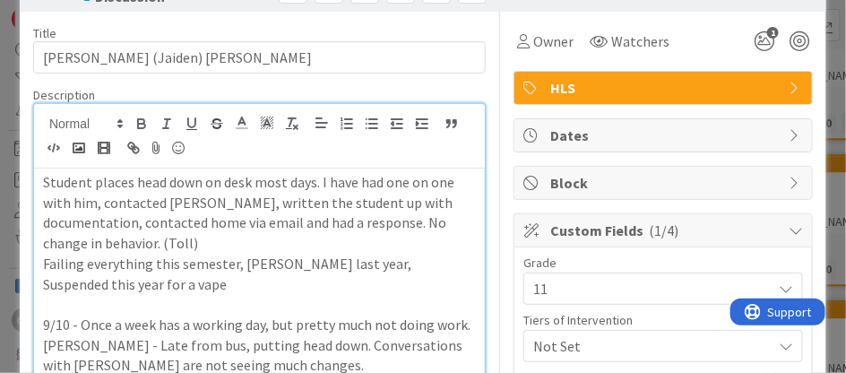
scroll to position [23, 0]
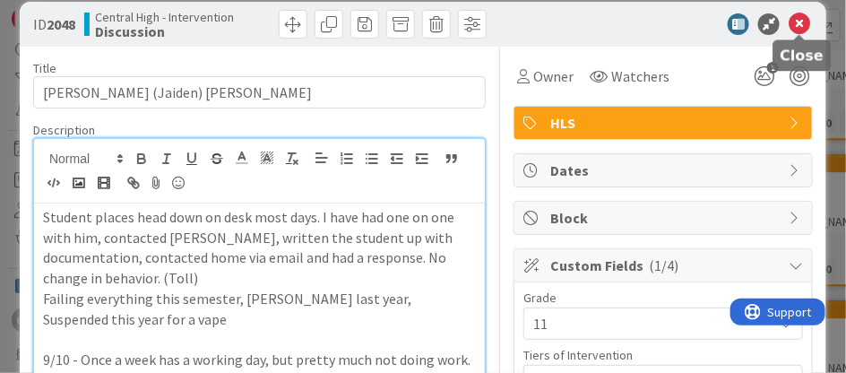
click at [802, 19] on icon at bounding box center [800, 24] width 22 height 22
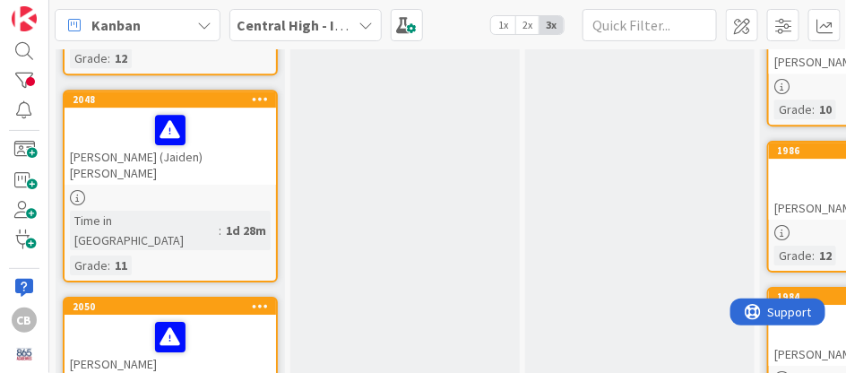
click at [220, 298] on div "2050" at bounding box center [170, 306] width 211 height 16
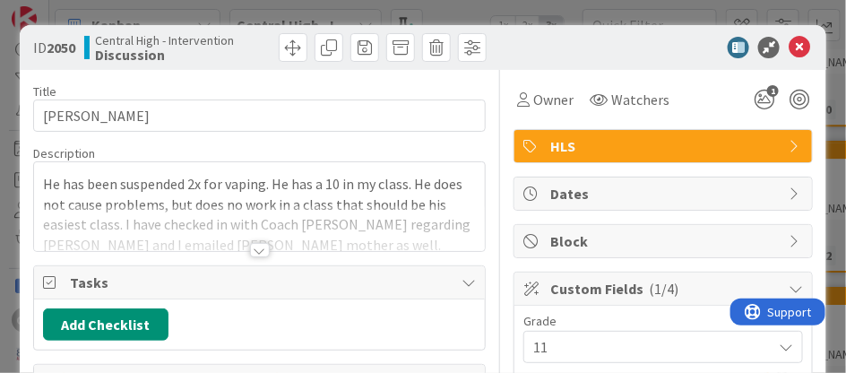
click at [260, 252] on div at bounding box center [260, 250] width 20 height 14
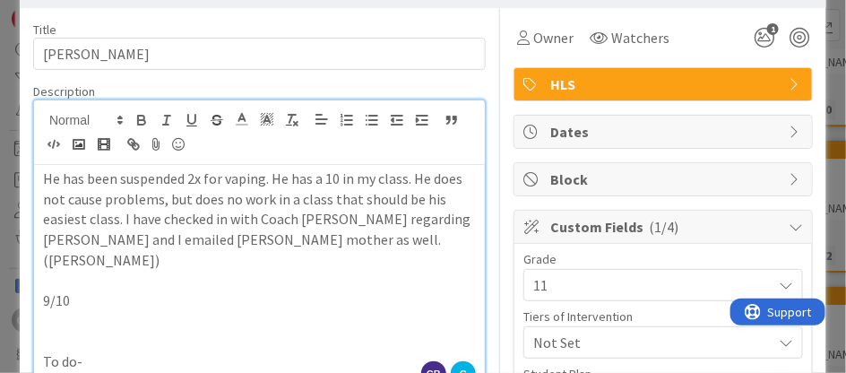
scroll to position [67, 0]
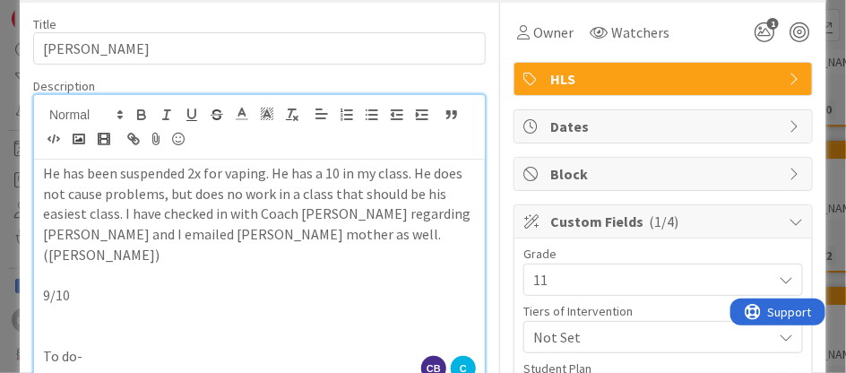
click at [175, 285] on p "9/10" at bounding box center [259, 295] width 433 height 21
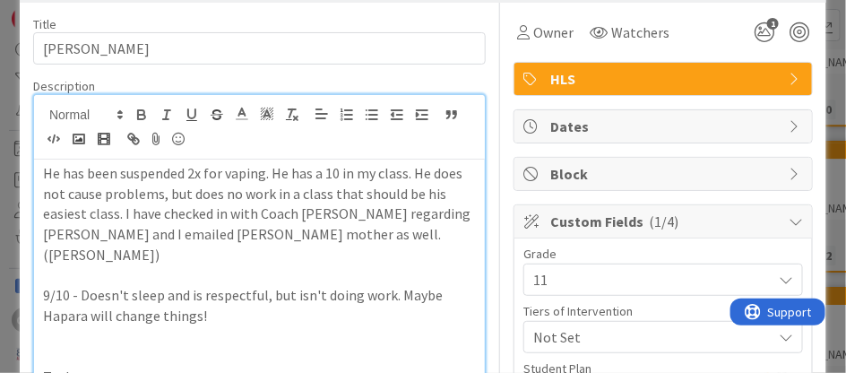
click at [100, 346] on p at bounding box center [259, 356] width 433 height 21
click at [227, 291] on p "9/10 - Doesn't sleep and is respectful, but isn't doing work. Maybe Hapara will…" at bounding box center [259, 305] width 433 height 40
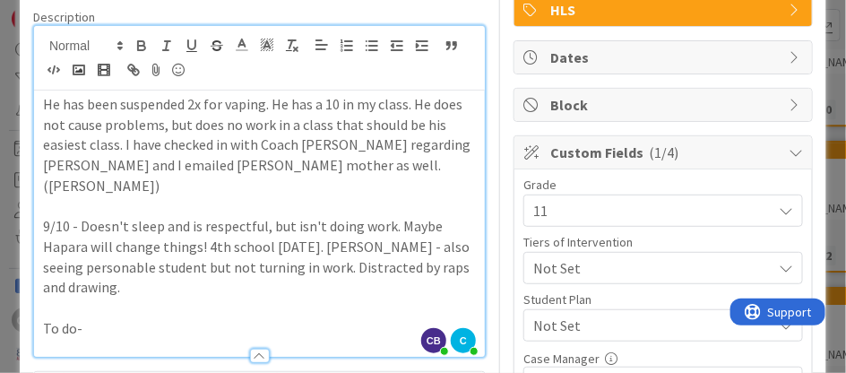
scroll to position [136, 0]
click at [141, 318] on p "To do-" at bounding box center [259, 328] width 433 height 21
click at [125, 263] on p "9/10 - Doesn't sleep and is respectful, but isn't doing work. Maybe Hapara will…" at bounding box center [259, 257] width 433 height 82
click at [78, 338] on div at bounding box center [259, 347] width 451 height 19
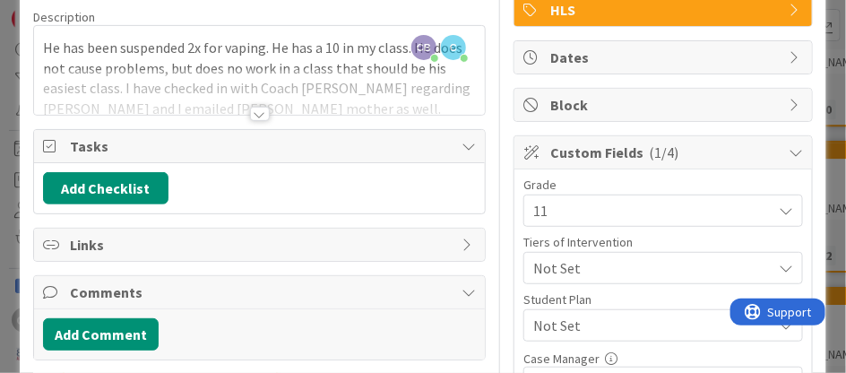
click at [262, 110] on div at bounding box center [260, 114] width 20 height 14
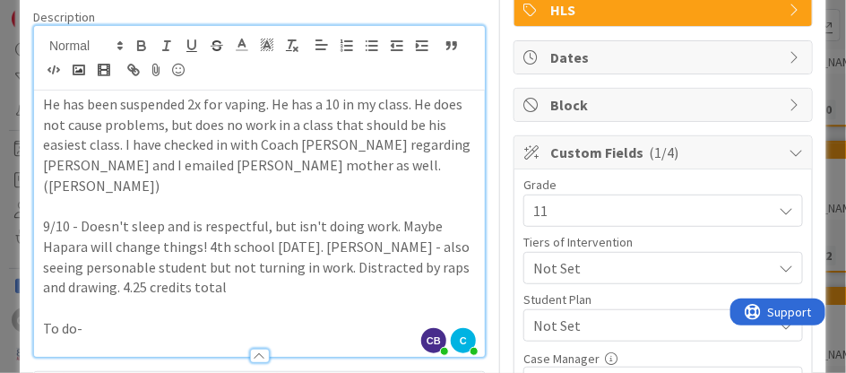
click at [110, 318] on p "To do-" at bounding box center [259, 328] width 433 height 21
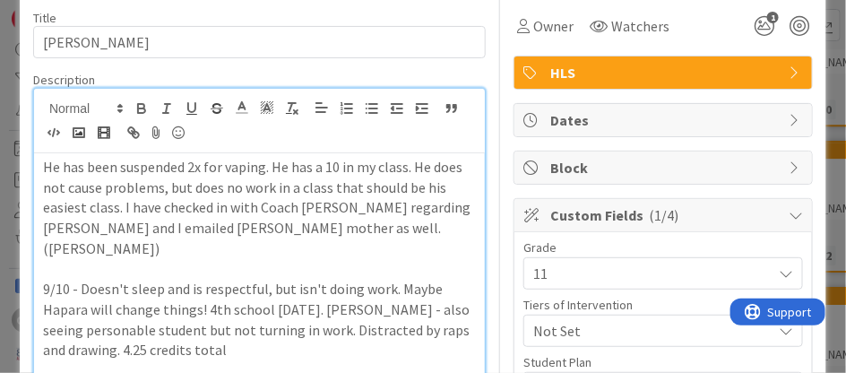
scroll to position [0, 0]
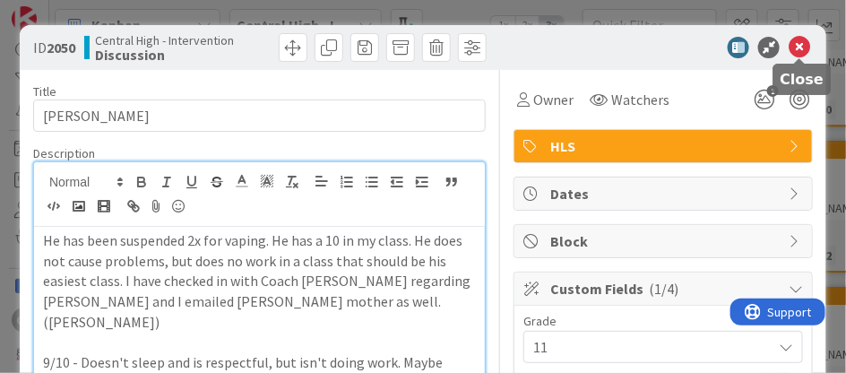
click at [800, 50] on icon at bounding box center [800, 48] width 22 height 22
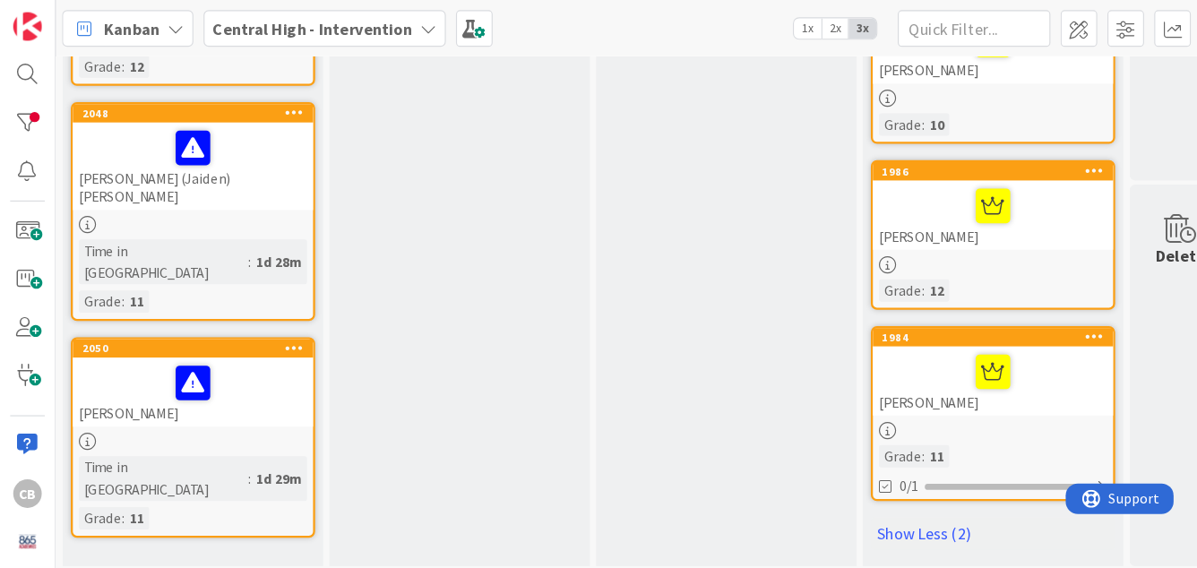
scroll to position [1329, 0]
